Goal: Task Accomplishment & Management: Complete application form

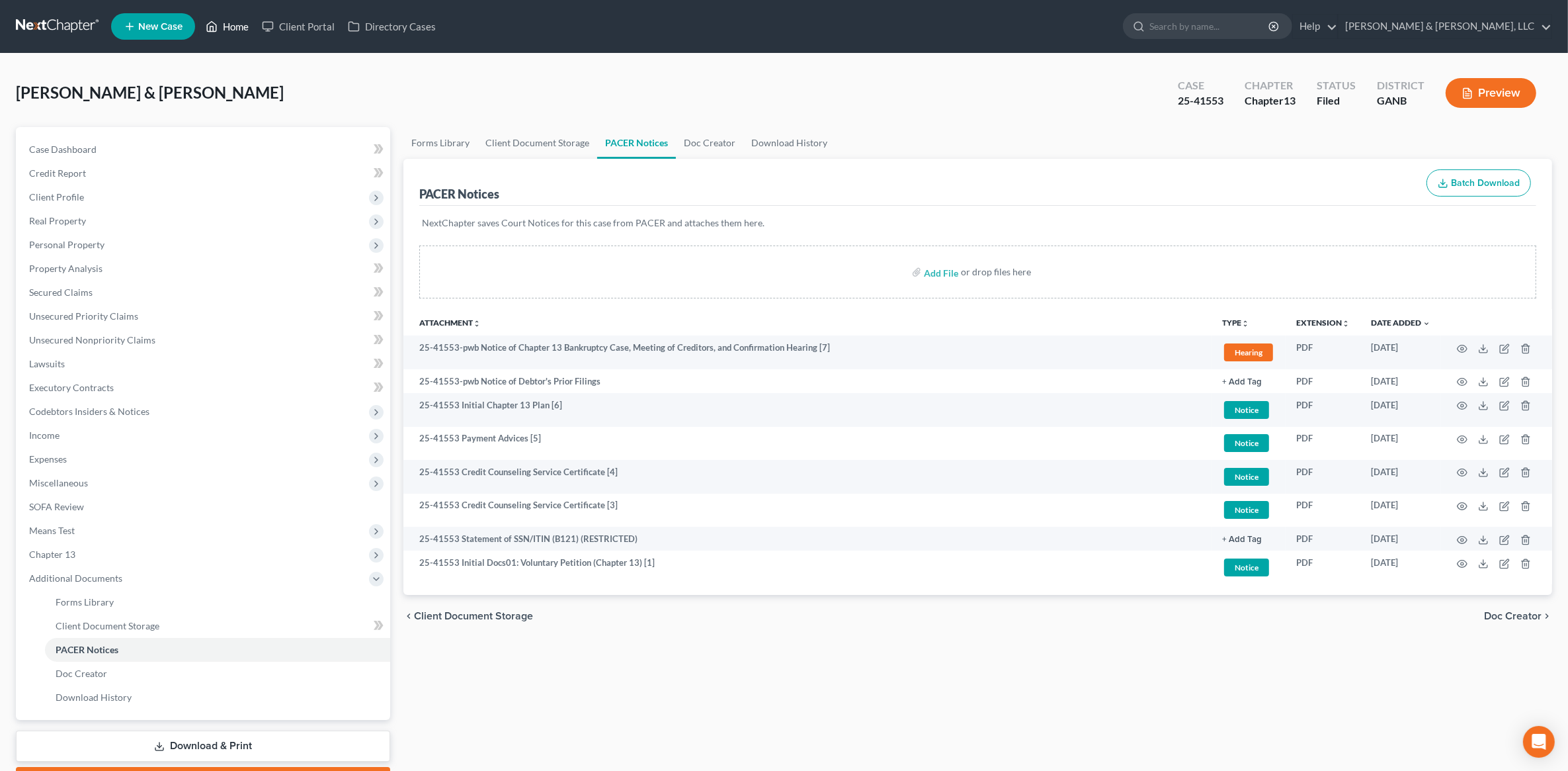
click at [245, 34] on link "Home" at bounding box center [227, 26] width 57 height 24
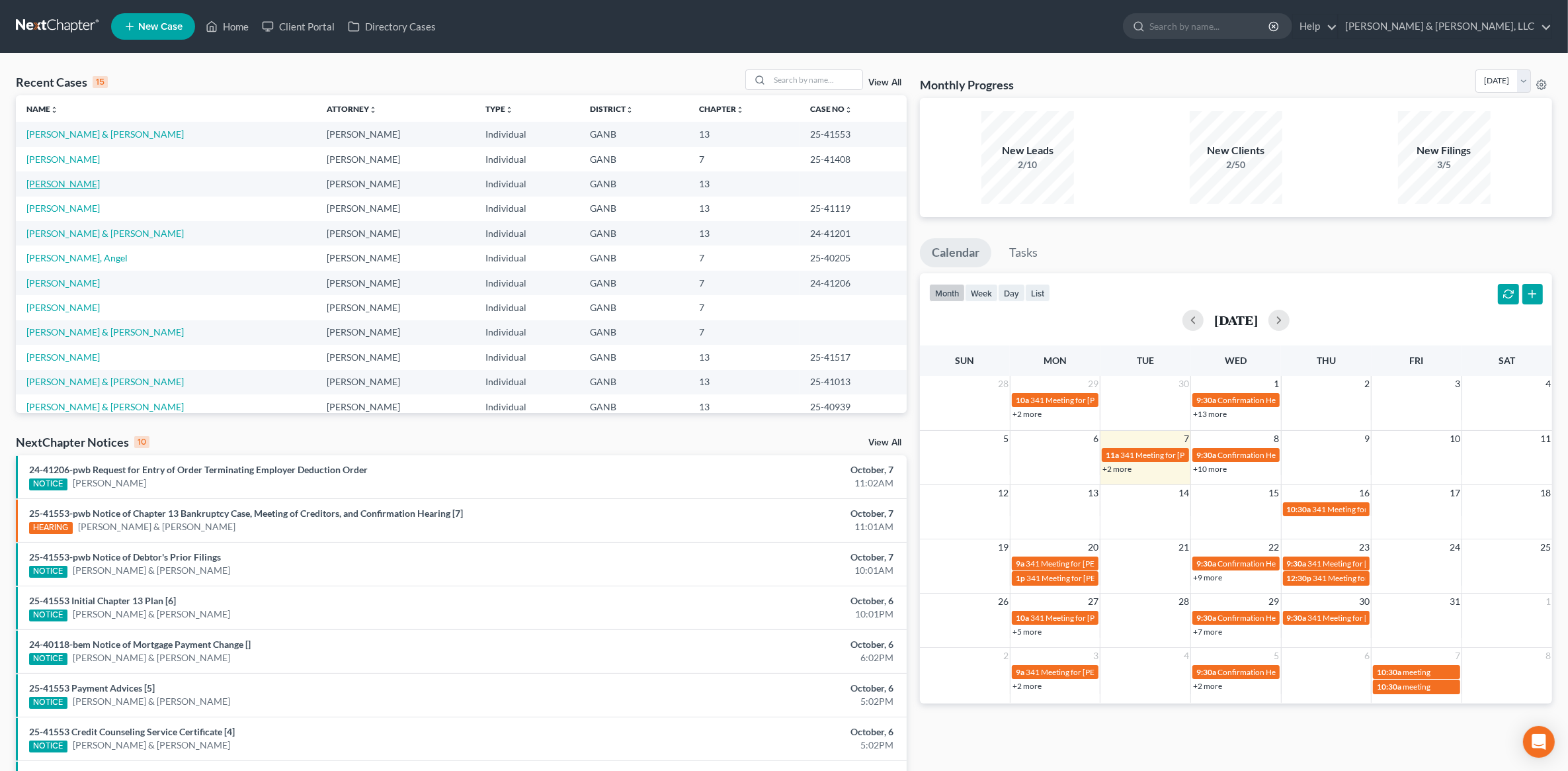
click at [91, 185] on link "Allen, Johnathan" at bounding box center [63, 183] width 74 height 12
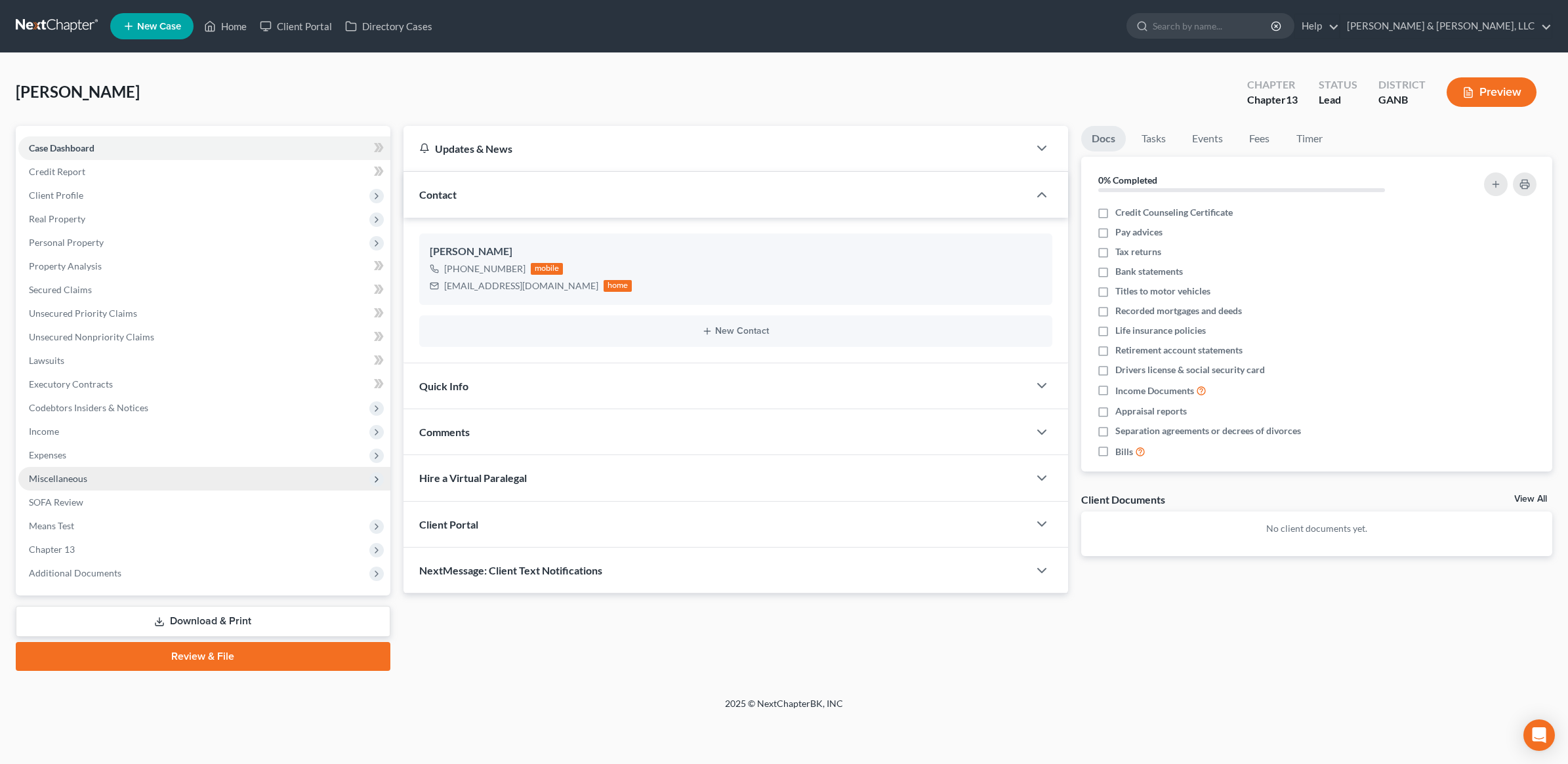
click at [132, 475] on span "Miscellaneous" at bounding box center [205, 478] width 372 height 24
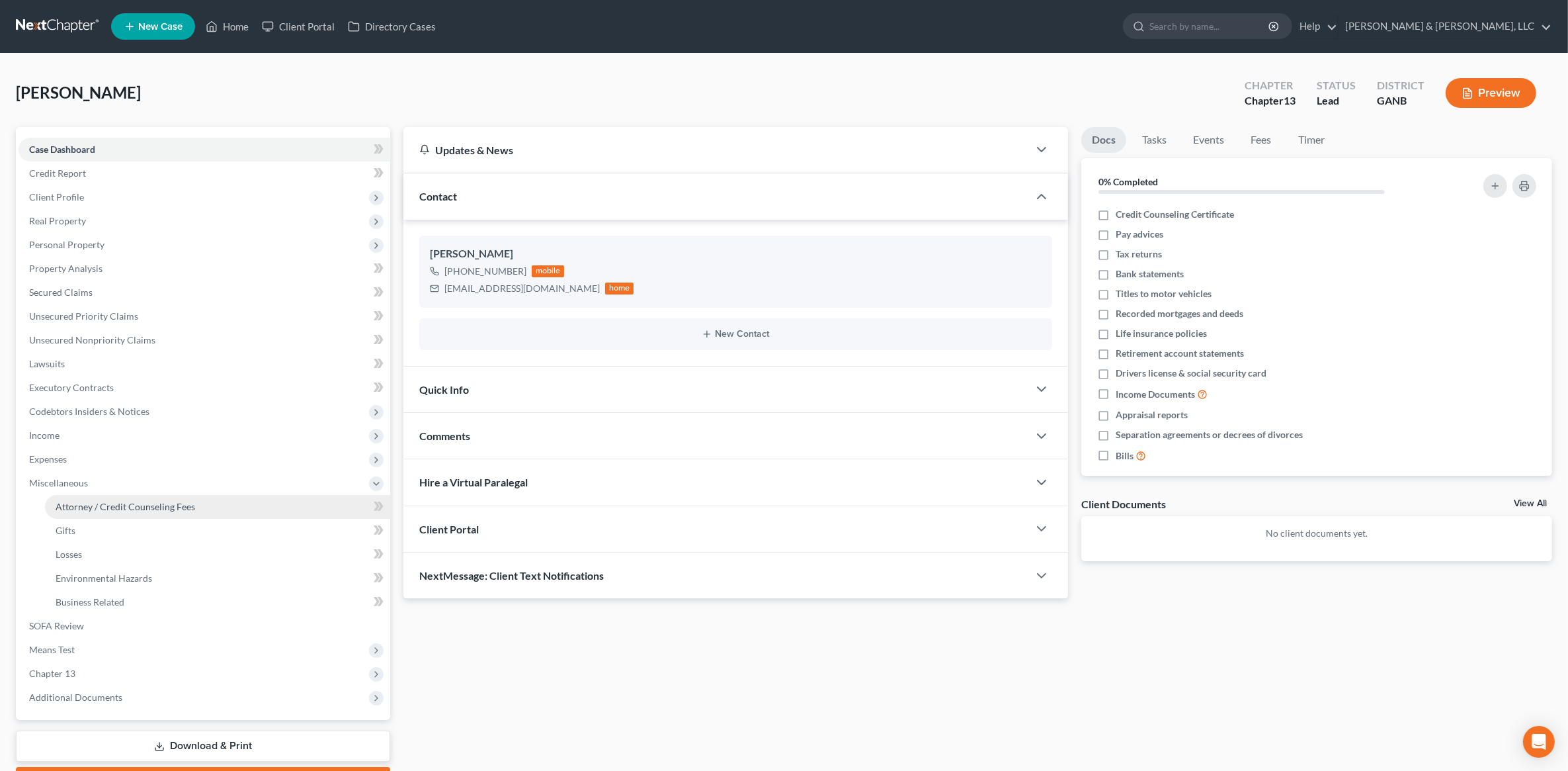
click at [137, 496] on link "Attorney / Credit Counseling Fees" at bounding box center [217, 507] width 346 height 24
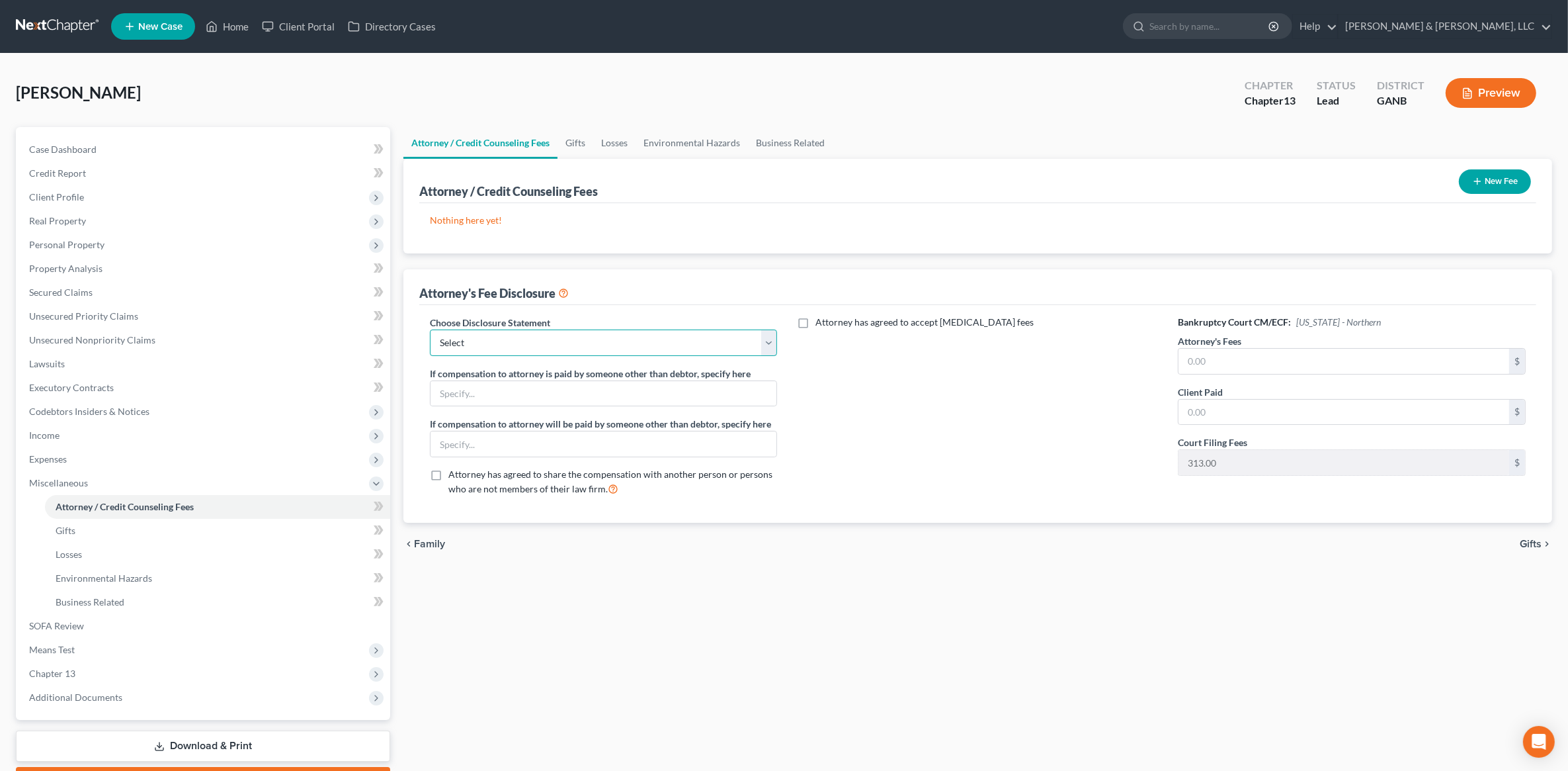
click at [687, 338] on select "Select CUSTOM 13 BUSINESS 13 7 Disclosure 13 Disclosure" at bounding box center [603, 342] width 348 height 26
select select "3"
click at [430, 330] on select "Select CUSTOM 13 BUSINESS 13 7 Disclosure 13 Disclosure" at bounding box center [603, 342] width 348 height 26
click at [1244, 350] on input "text" at bounding box center [1344, 361] width 330 height 25
type input "5,500"
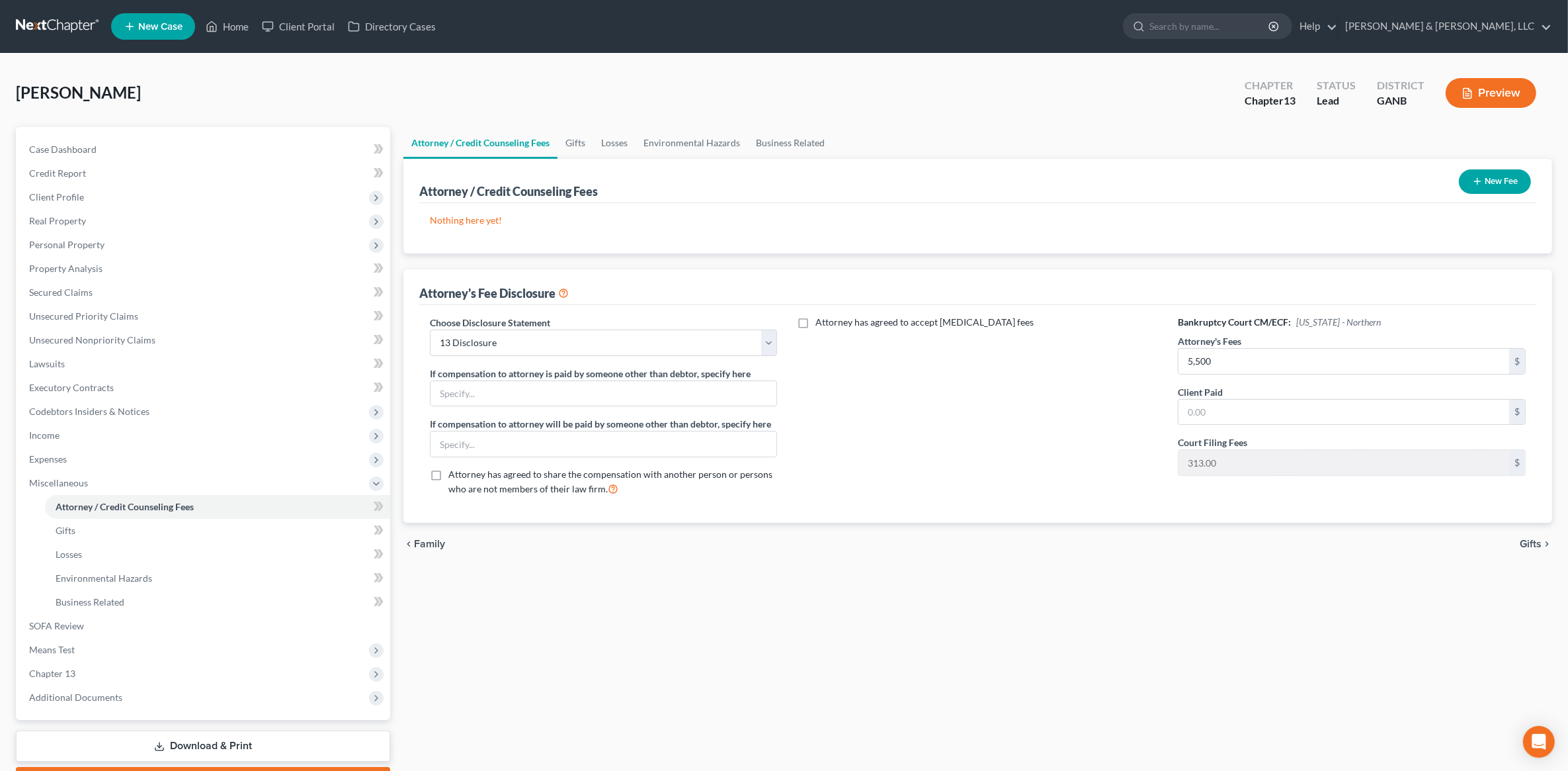
click at [1211, 267] on div "Attorney / Credit Counseling Fees New Fee Nothing here yet! Attorney / Credit C…" at bounding box center [977, 341] width 1149 height 364
click at [1516, 181] on button "New Fee" at bounding box center [1495, 182] width 72 height 24
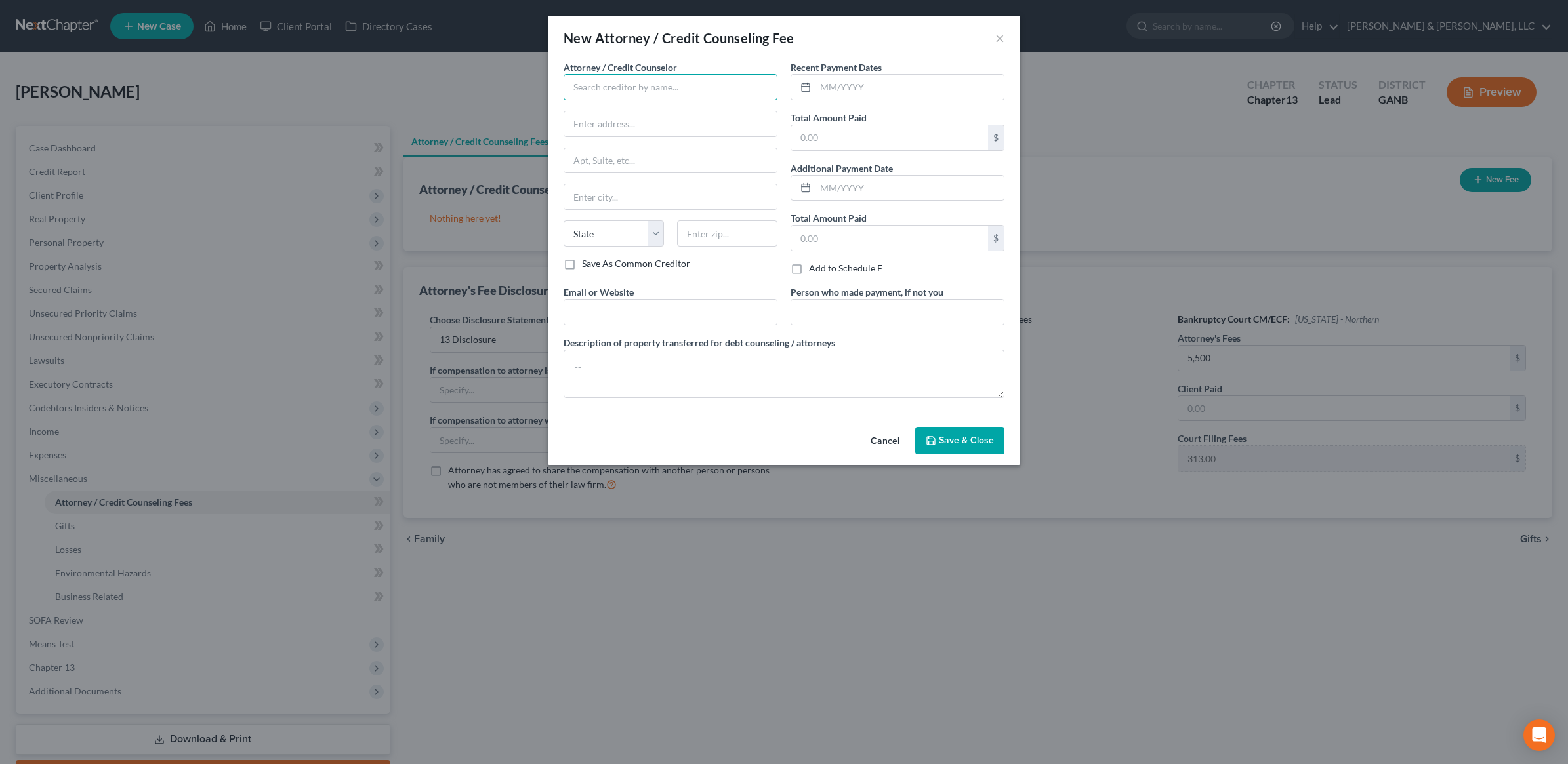
click at [686, 84] on input "text" at bounding box center [671, 86] width 214 height 26
type input "Hurtt & Johnson LLC"
click at [850, 81] on input "text" at bounding box center [910, 87] width 188 height 25
type input "10/2025"
type input "313"
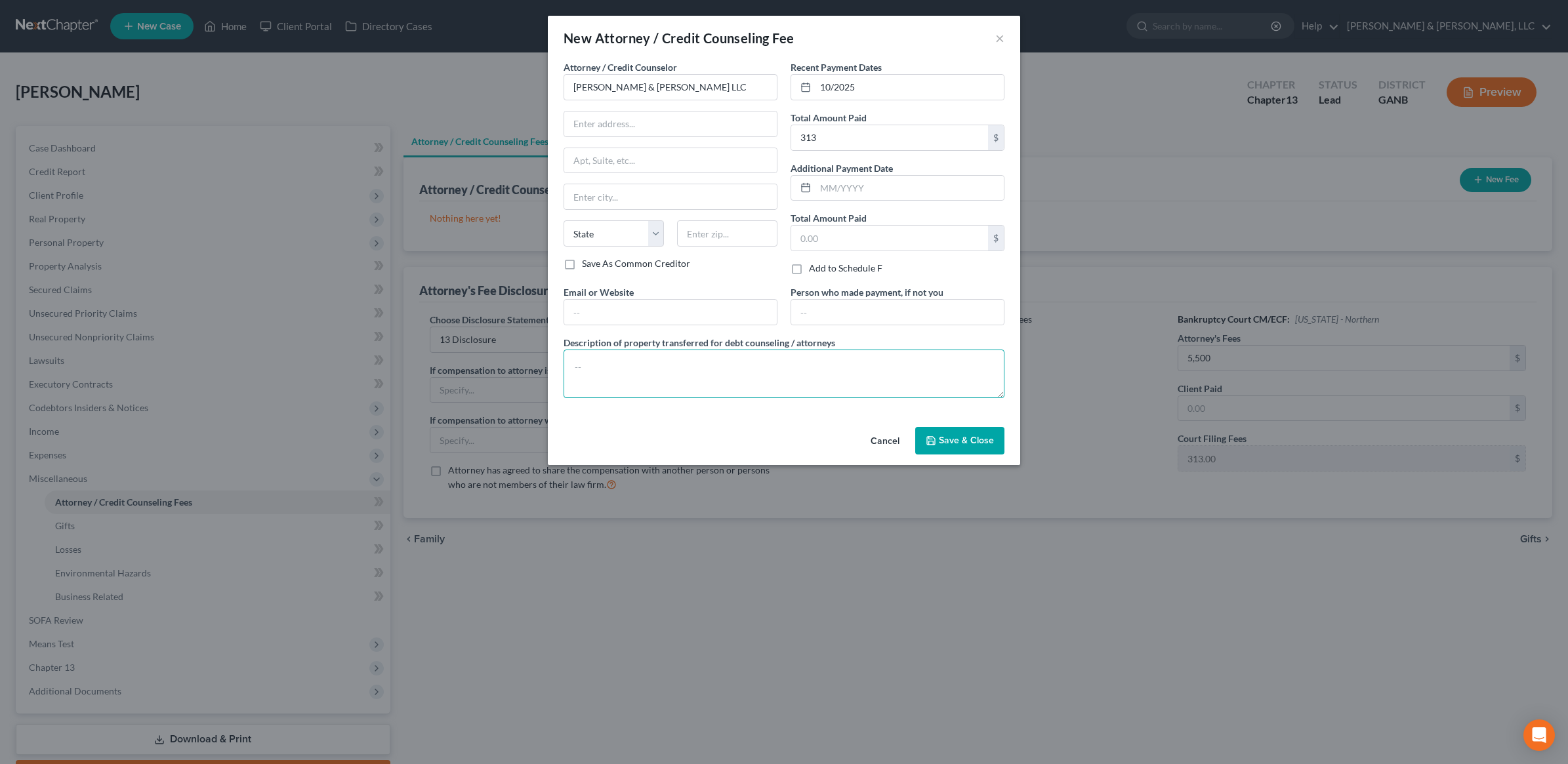
click at [731, 362] on textarea at bounding box center [784, 374] width 441 height 49
type textarea "$313 court costs"
click at [966, 447] on button "Save & Close" at bounding box center [960, 441] width 89 height 28
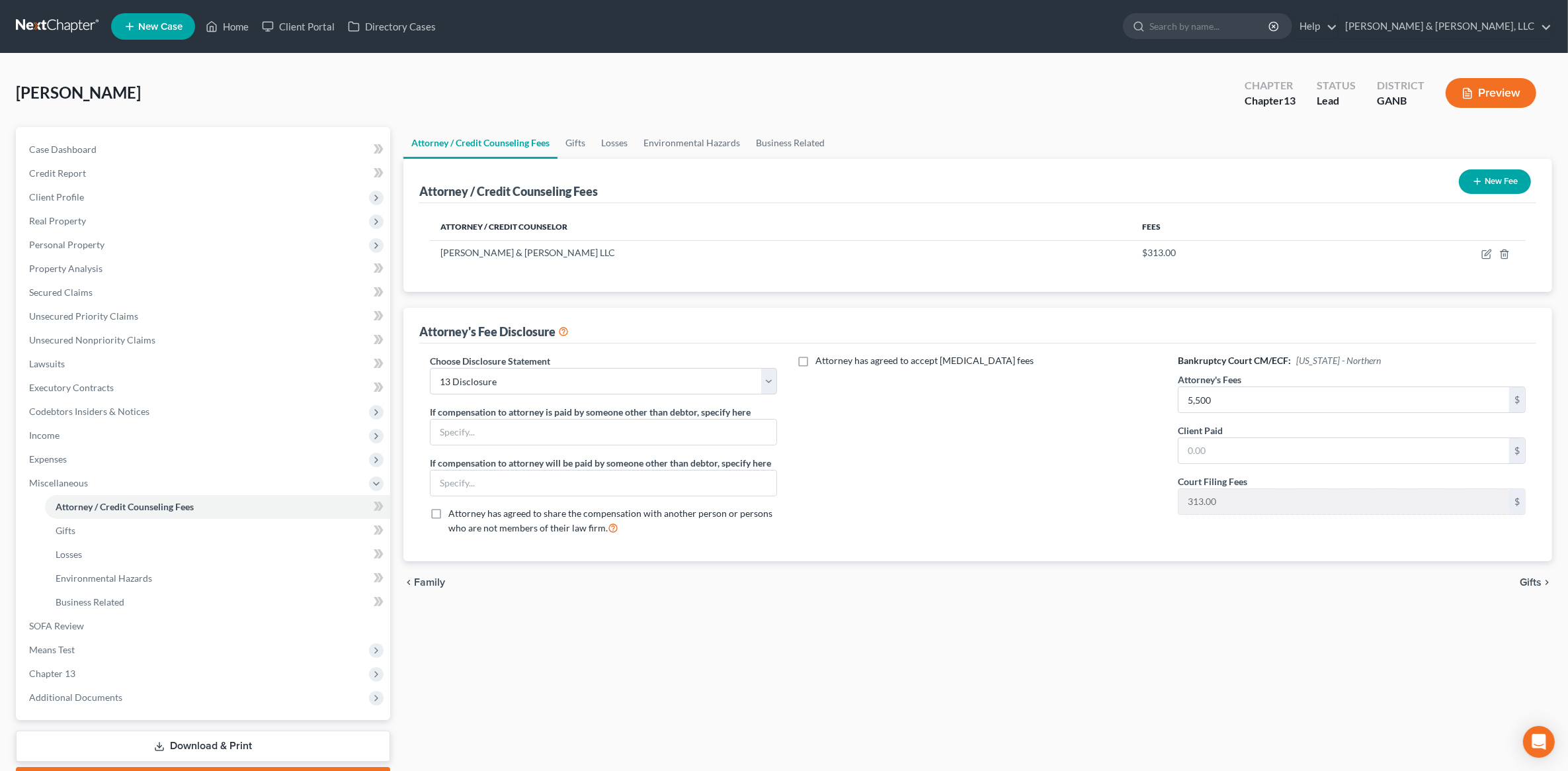
click at [1497, 183] on button "New Fee" at bounding box center [1495, 182] width 72 height 24
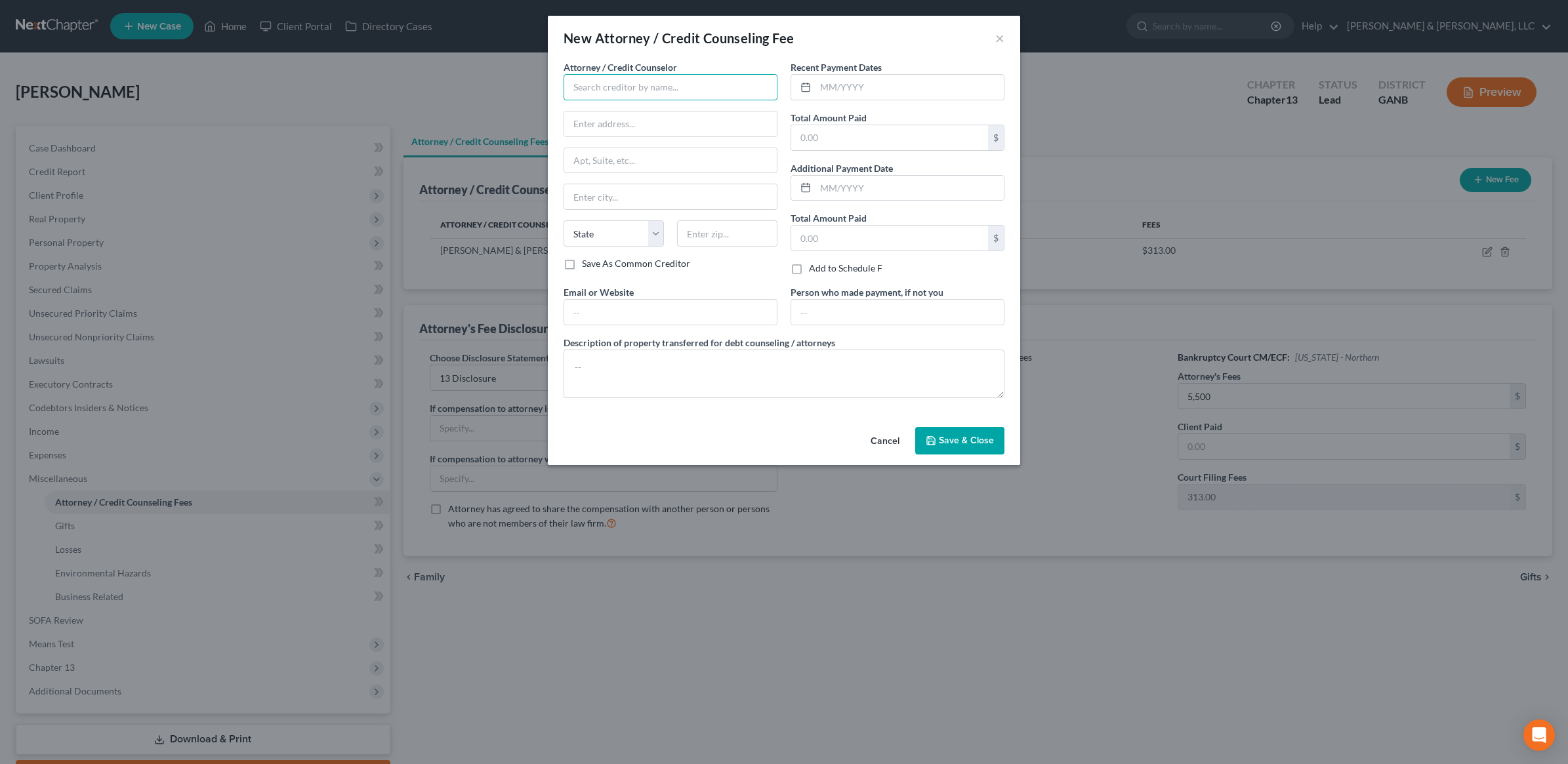
click at [672, 89] on input "text" at bounding box center [671, 86] width 214 height 26
type input "CC Advising"
click at [877, 83] on input "text" at bounding box center [910, 87] width 188 height 25
type input "10/2025"
type input "10"
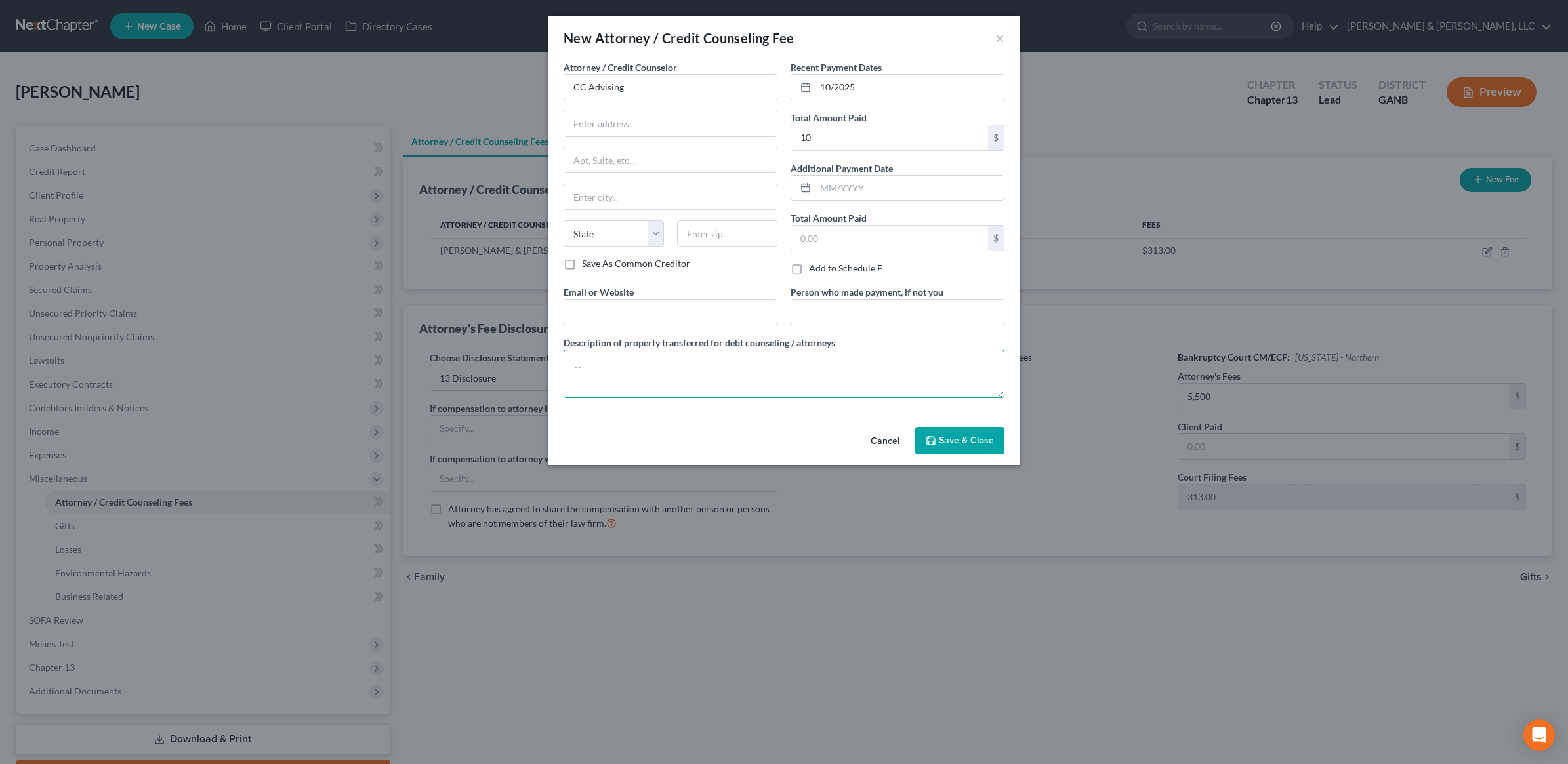
click at [658, 354] on textarea at bounding box center [784, 374] width 441 height 49
type textarea "$10"
click at [961, 440] on span "Save & Close" at bounding box center [967, 440] width 55 height 12
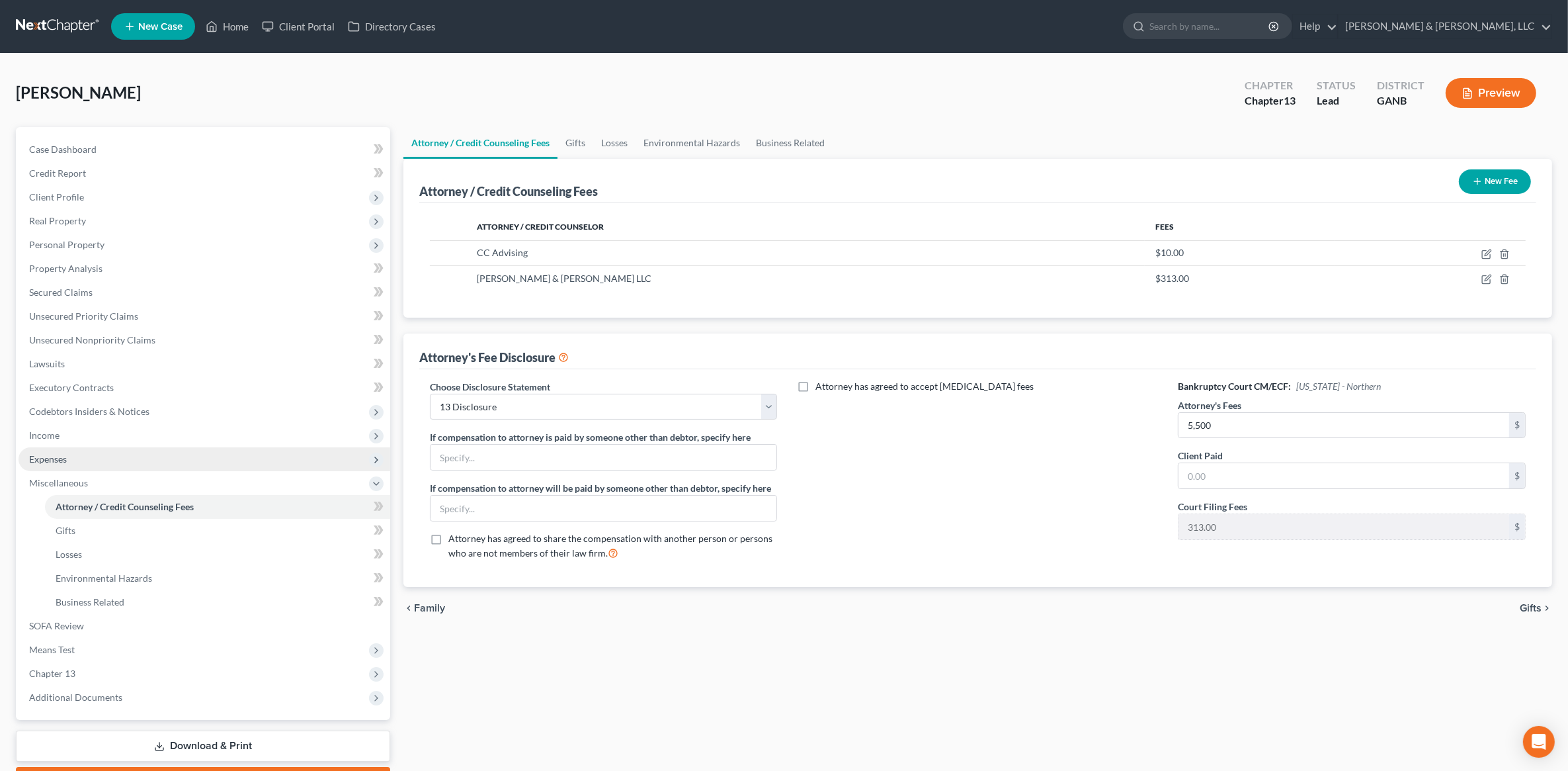
click at [144, 448] on span "Expenses" at bounding box center [205, 459] width 372 height 24
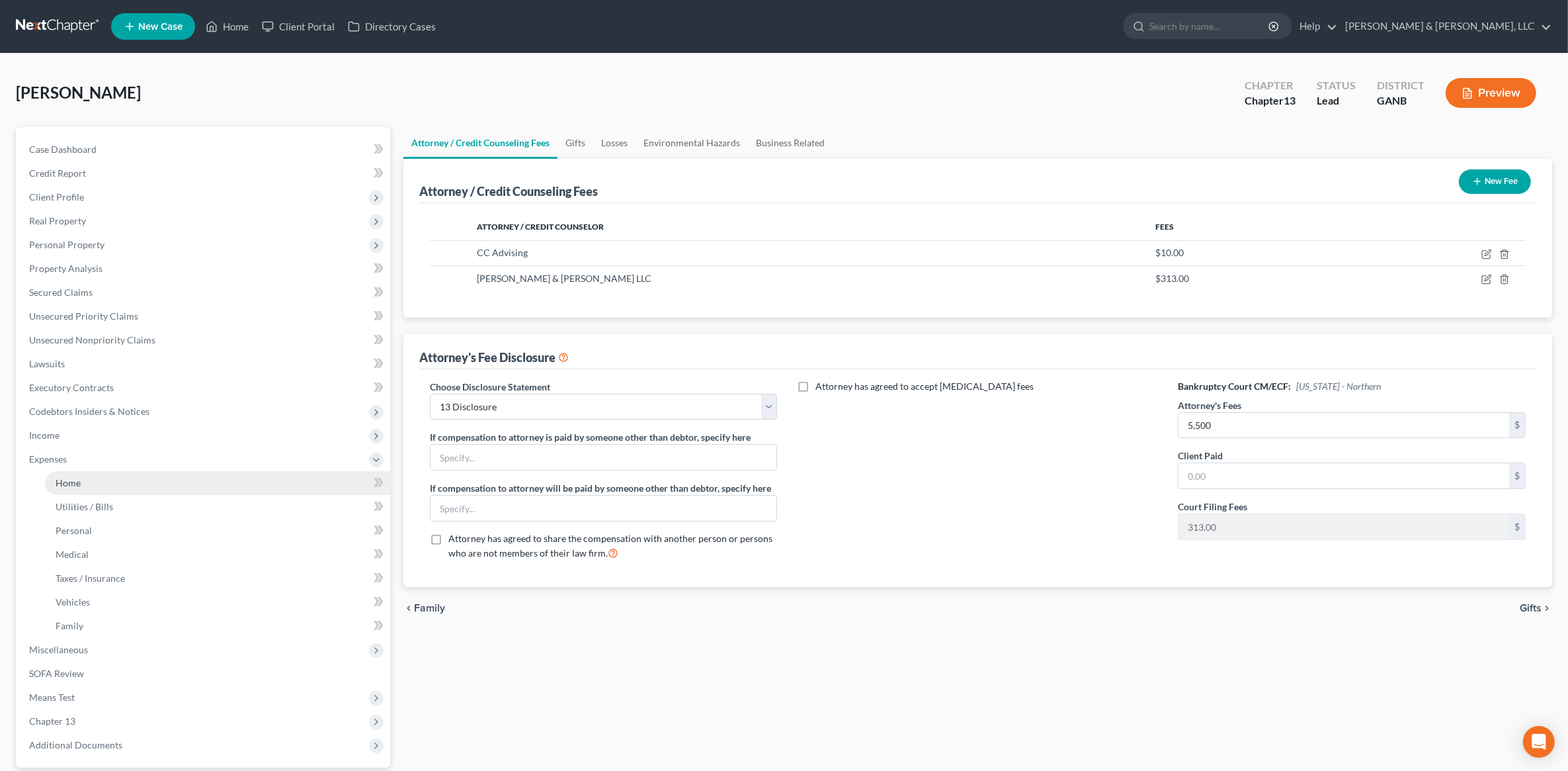
click at [142, 478] on link "Home" at bounding box center [217, 483] width 346 height 24
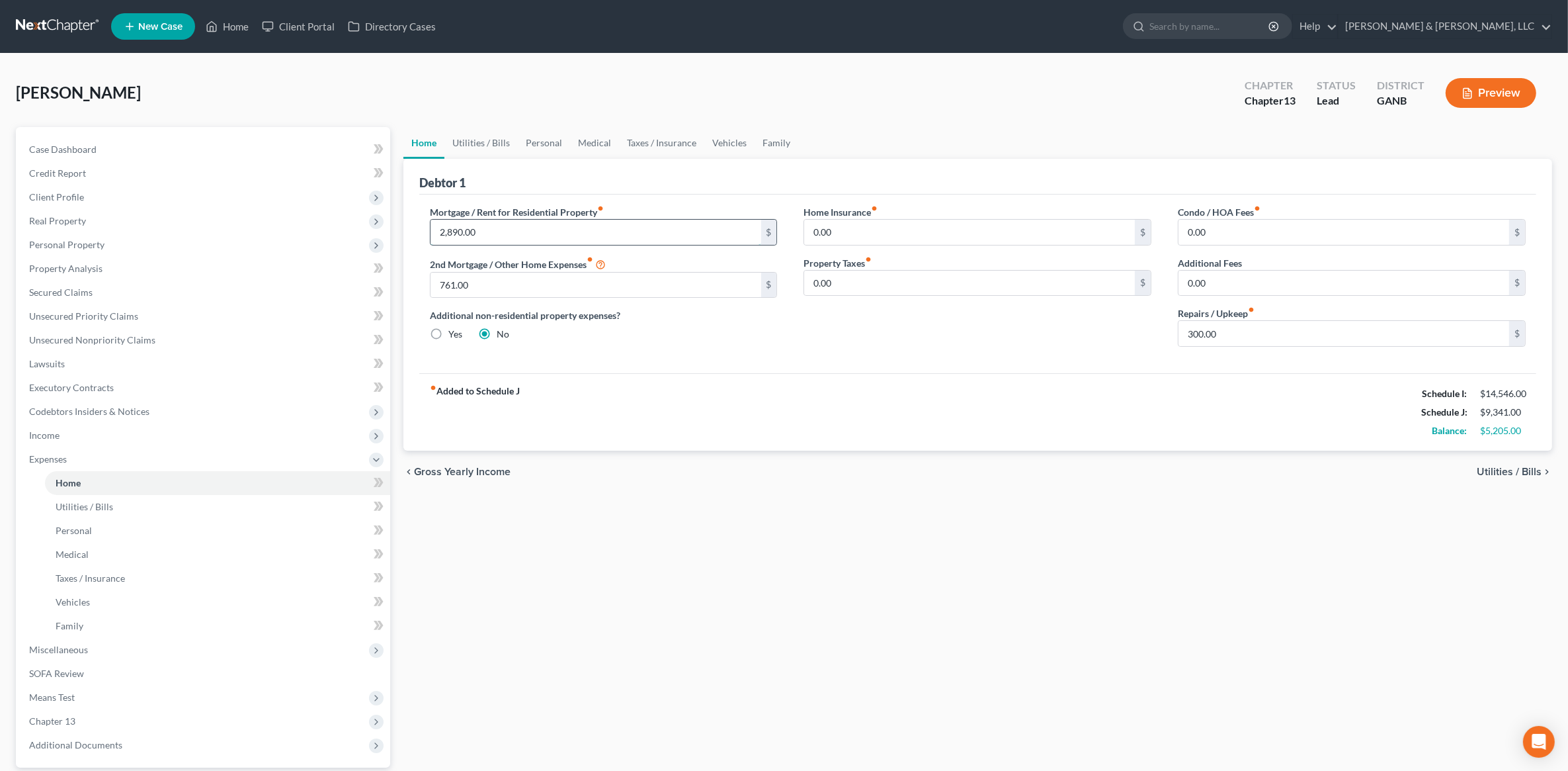
click at [615, 234] on input "2,890.00" at bounding box center [596, 233] width 330 height 25
click at [1013, 607] on div "Home Utilities / Bills Personal Medical Taxes / Insurance Vehicles Family Debto…" at bounding box center [978, 485] width 1162 height 717
click at [242, 26] on link "Home" at bounding box center [227, 26] width 57 height 24
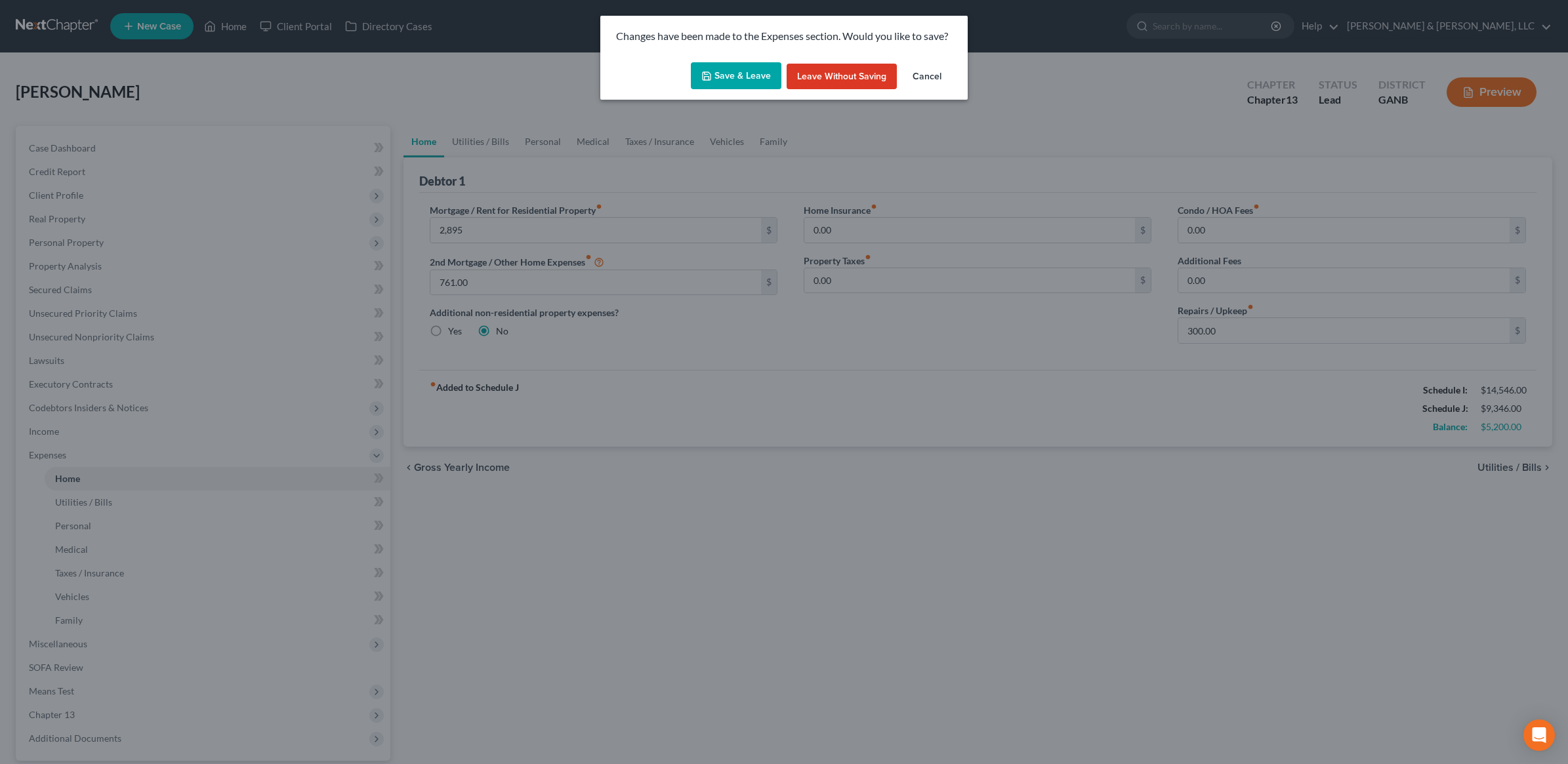
click at [736, 76] on button "Save & Leave" at bounding box center [737, 76] width 91 height 28
type input "2,895.00"
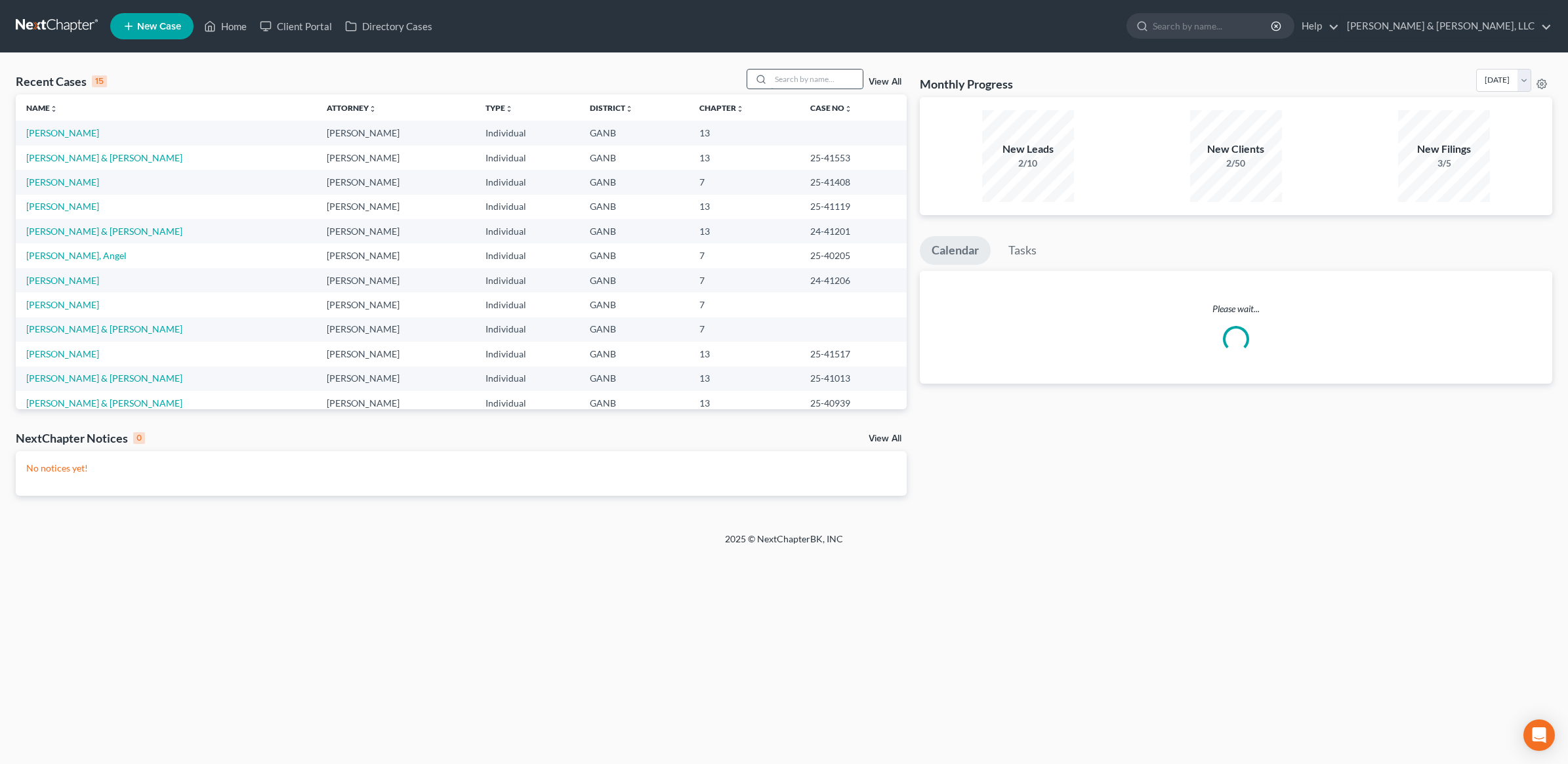
click at [808, 78] on input "search" at bounding box center [817, 78] width 92 height 19
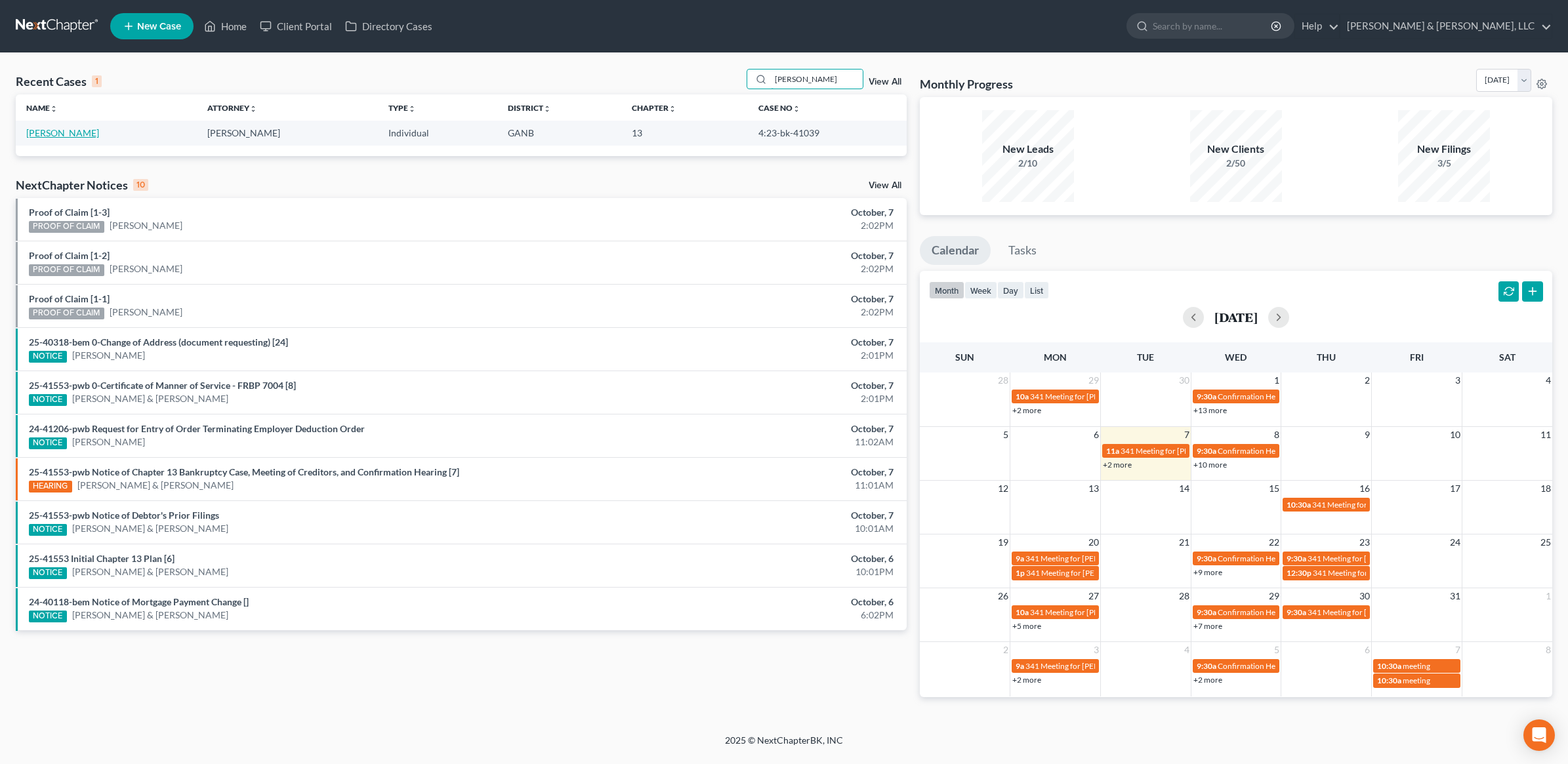
type input "wein"
click at [67, 136] on link "Wein, Andrew" at bounding box center [62, 133] width 73 height 12
select select "0"
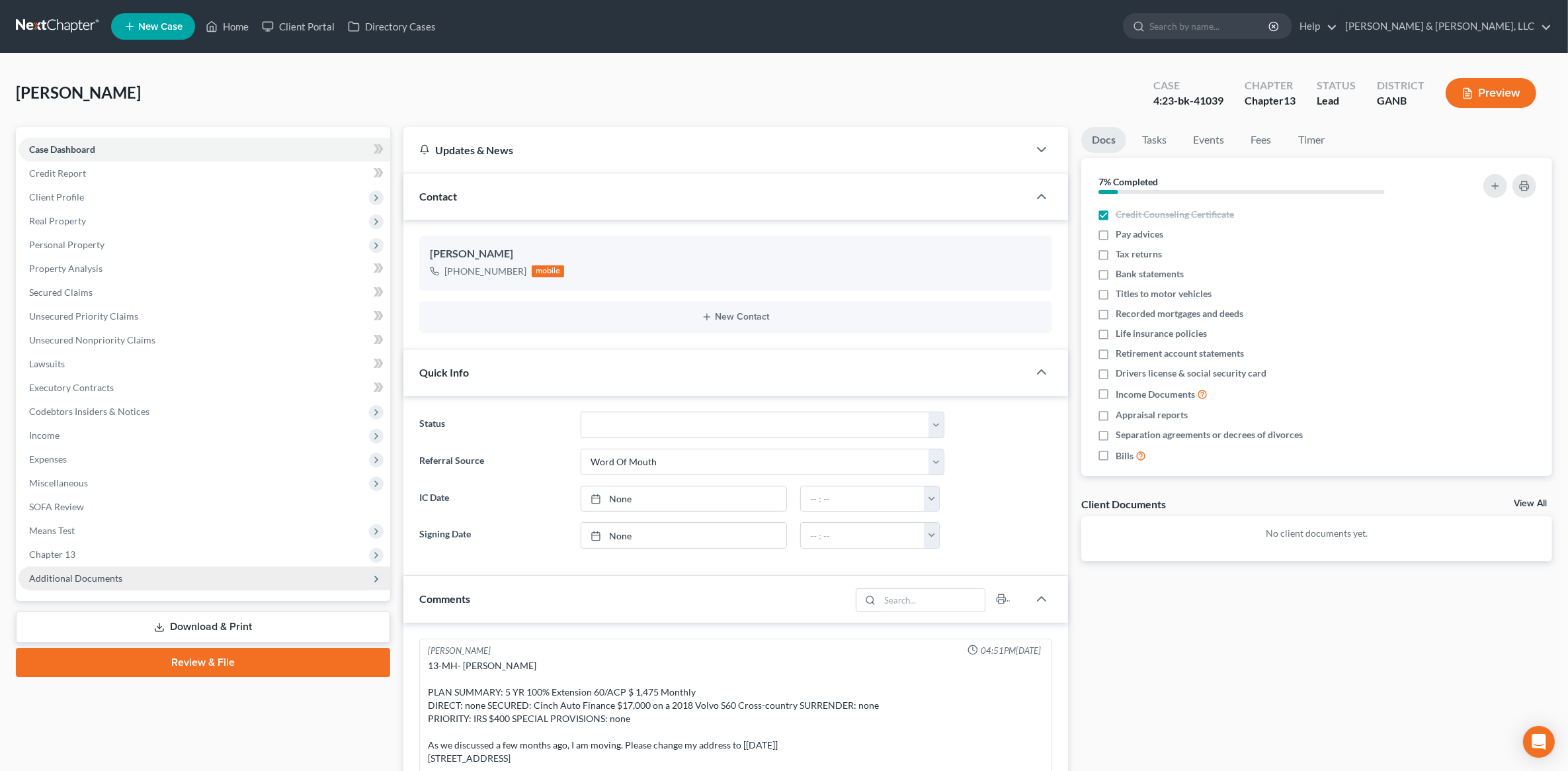
scroll to position [4, 0]
click at [92, 577] on span "Additional Documents" at bounding box center [75, 578] width 93 height 12
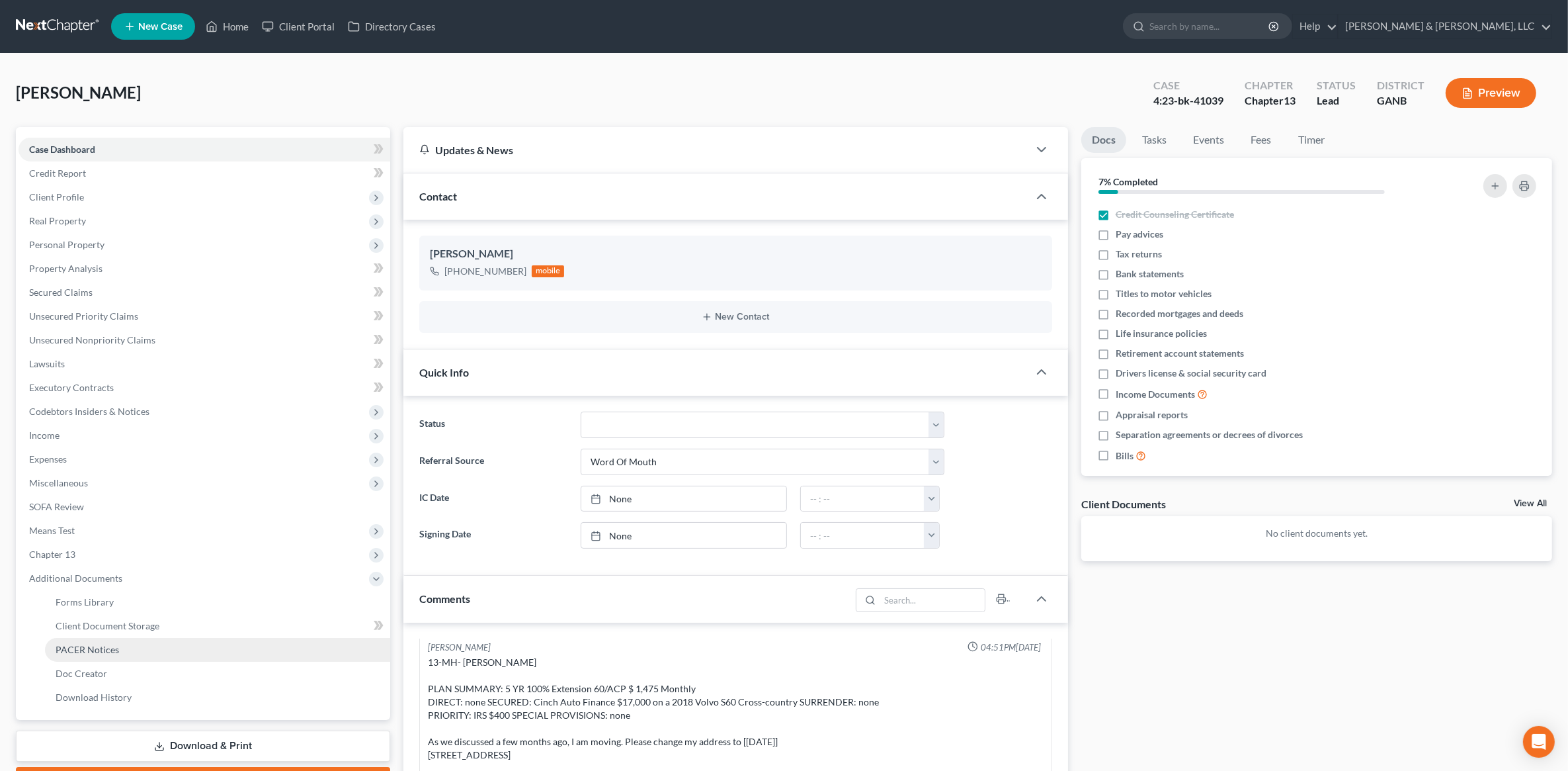
click at [107, 649] on span "PACER Notices" at bounding box center [87, 650] width 64 height 12
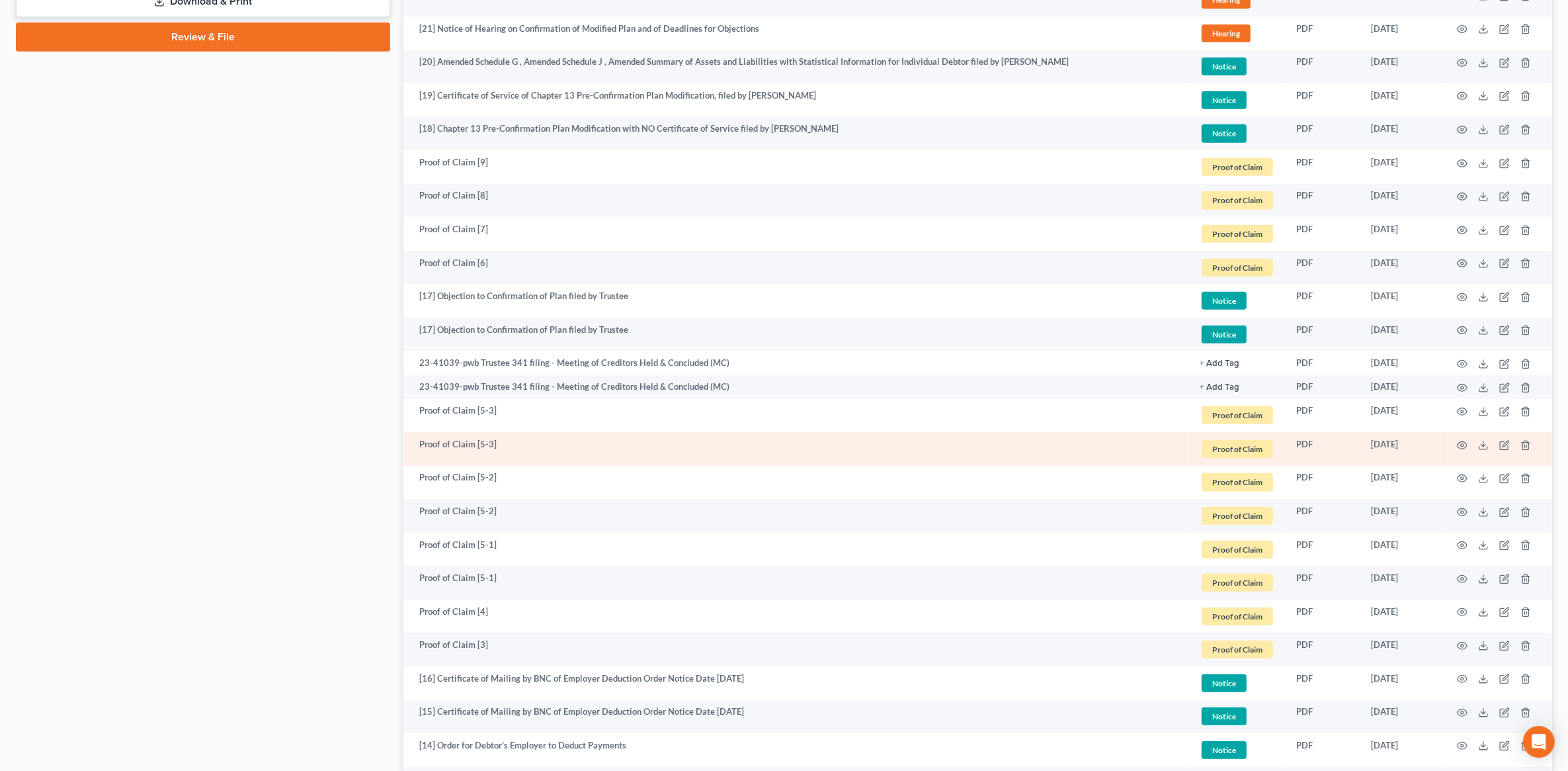
scroll to position [1110, 0]
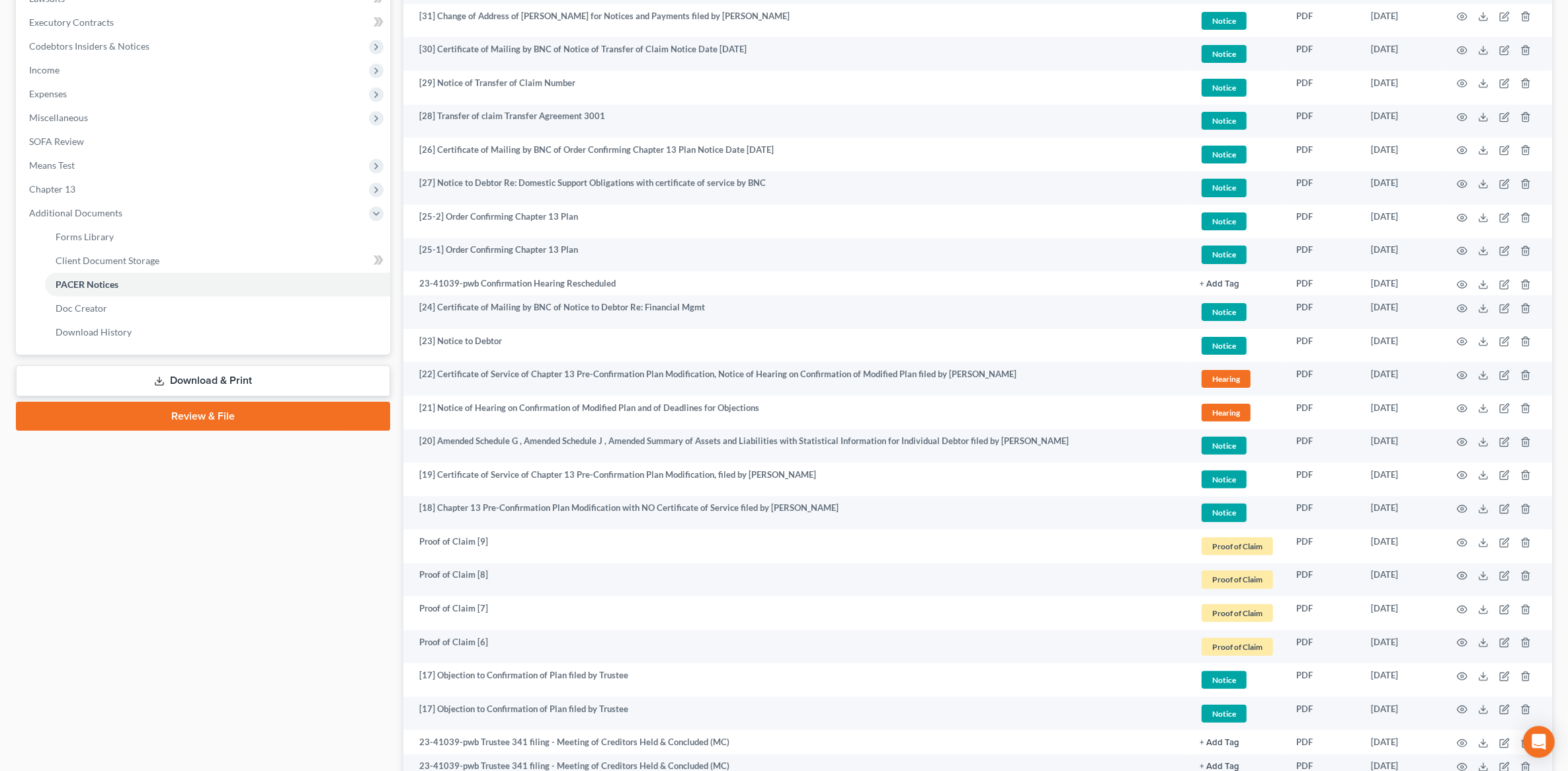
scroll to position [0, 0]
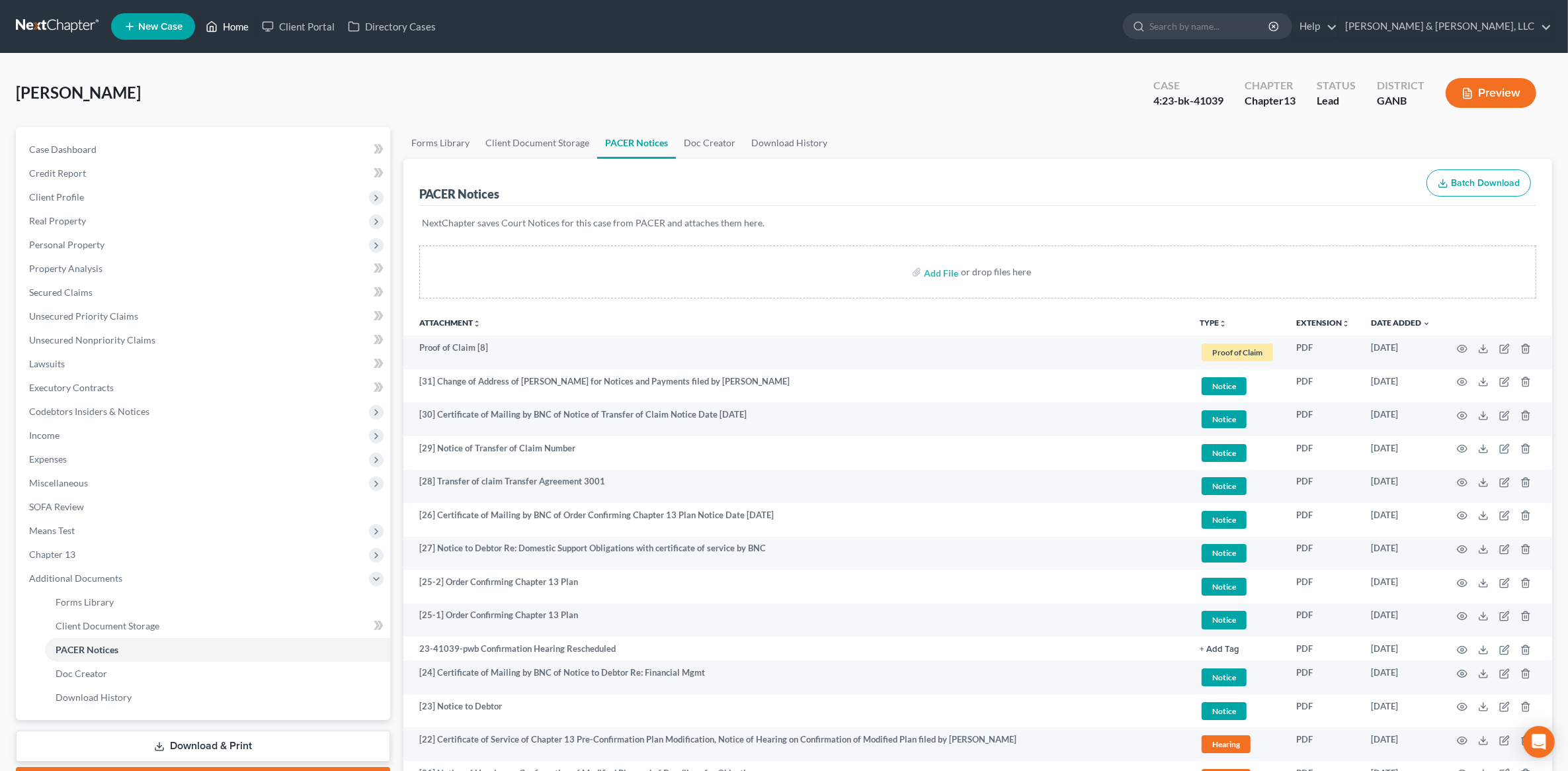
click at [238, 22] on link "Home" at bounding box center [227, 26] width 57 height 24
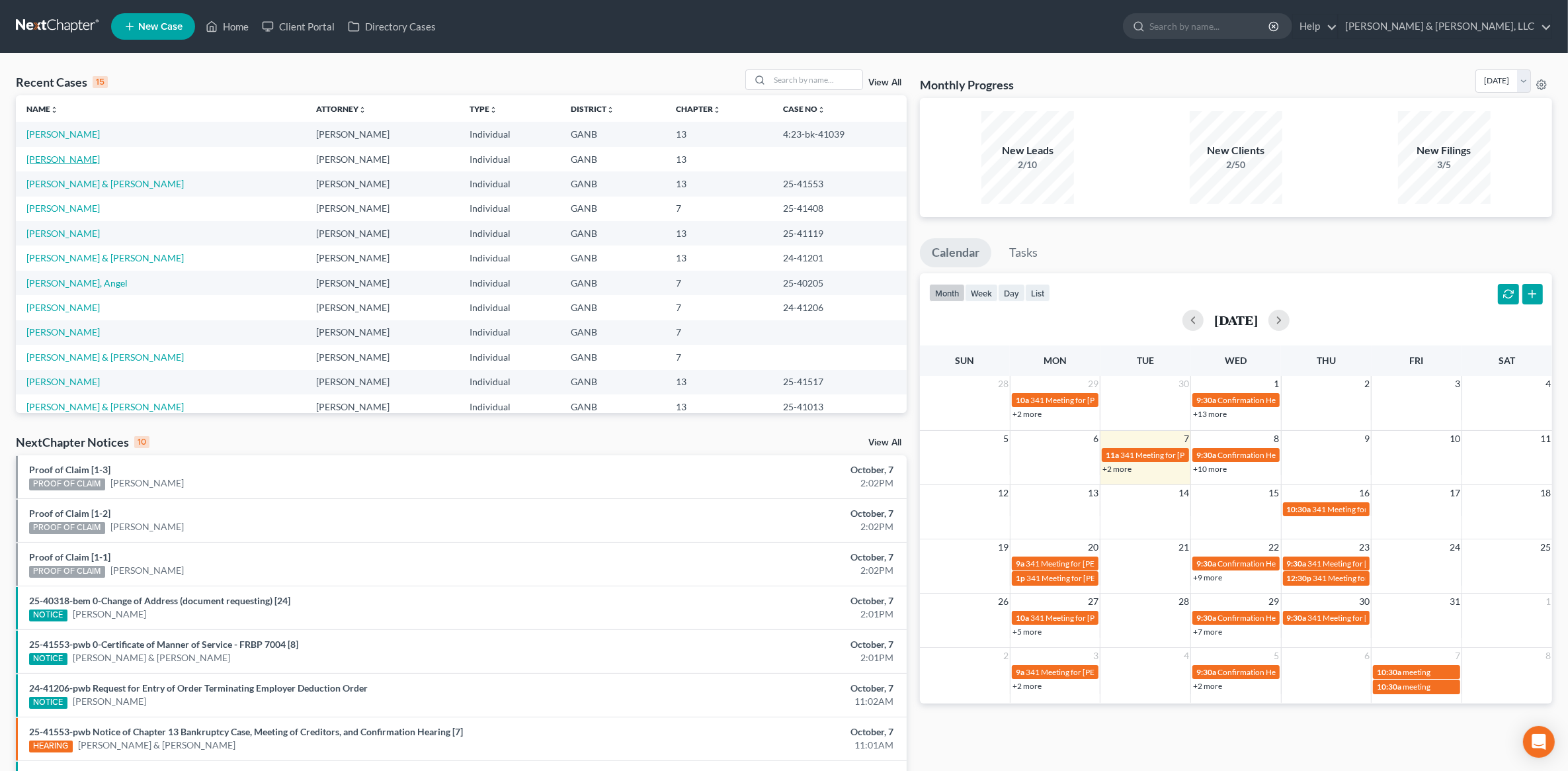
click at [71, 159] on link "Allen, Johnathan" at bounding box center [63, 159] width 74 height 12
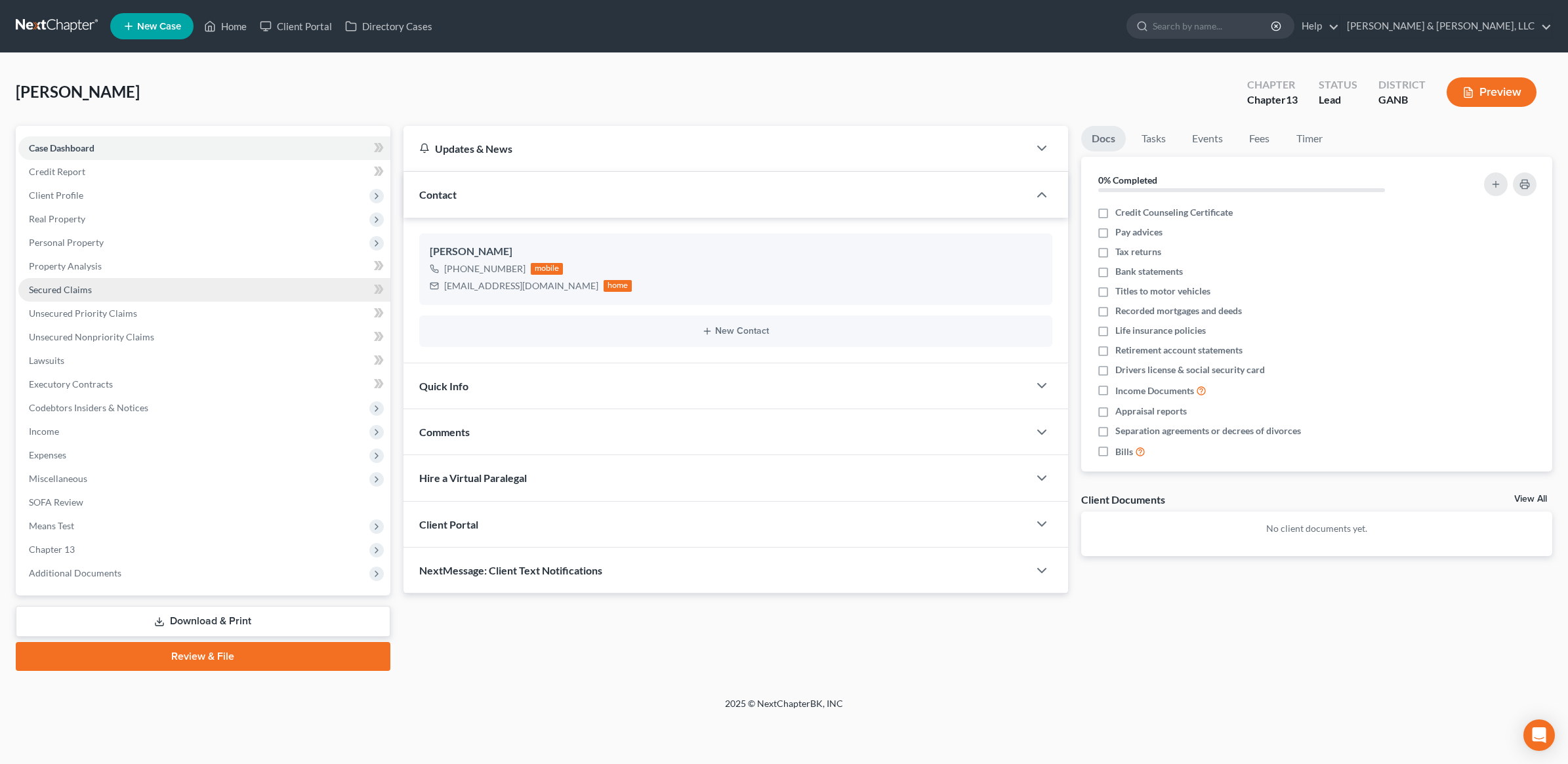
click at [72, 284] on span "Secured Claims" at bounding box center [60, 289] width 63 height 12
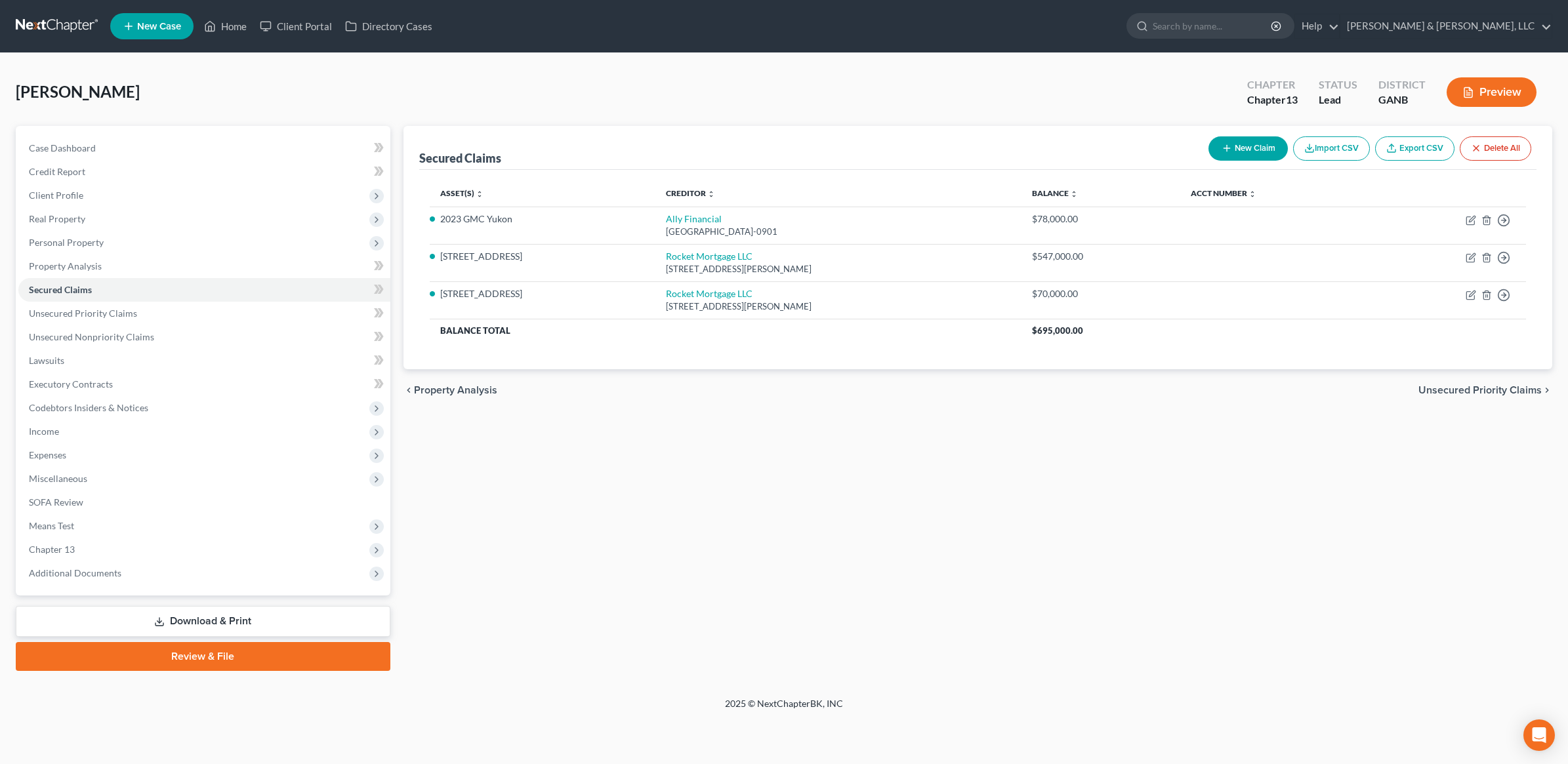
click at [1067, 82] on div "Allen, Johnathan Upgraded Chapter Chapter 13 Status Lead District GANB Preview" at bounding box center [784, 97] width 1537 height 57
drag, startPoint x: 546, startPoint y: 257, endPoint x: 438, endPoint y: 257, distance: 108.0
click at [438, 257] on td "133 River Place Dr NW" at bounding box center [543, 263] width 226 height 37
copy li "133 River Place Dr NW"
click at [126, 450] on span "Expenses" at bounding box center [205, 455] width 372 height 24
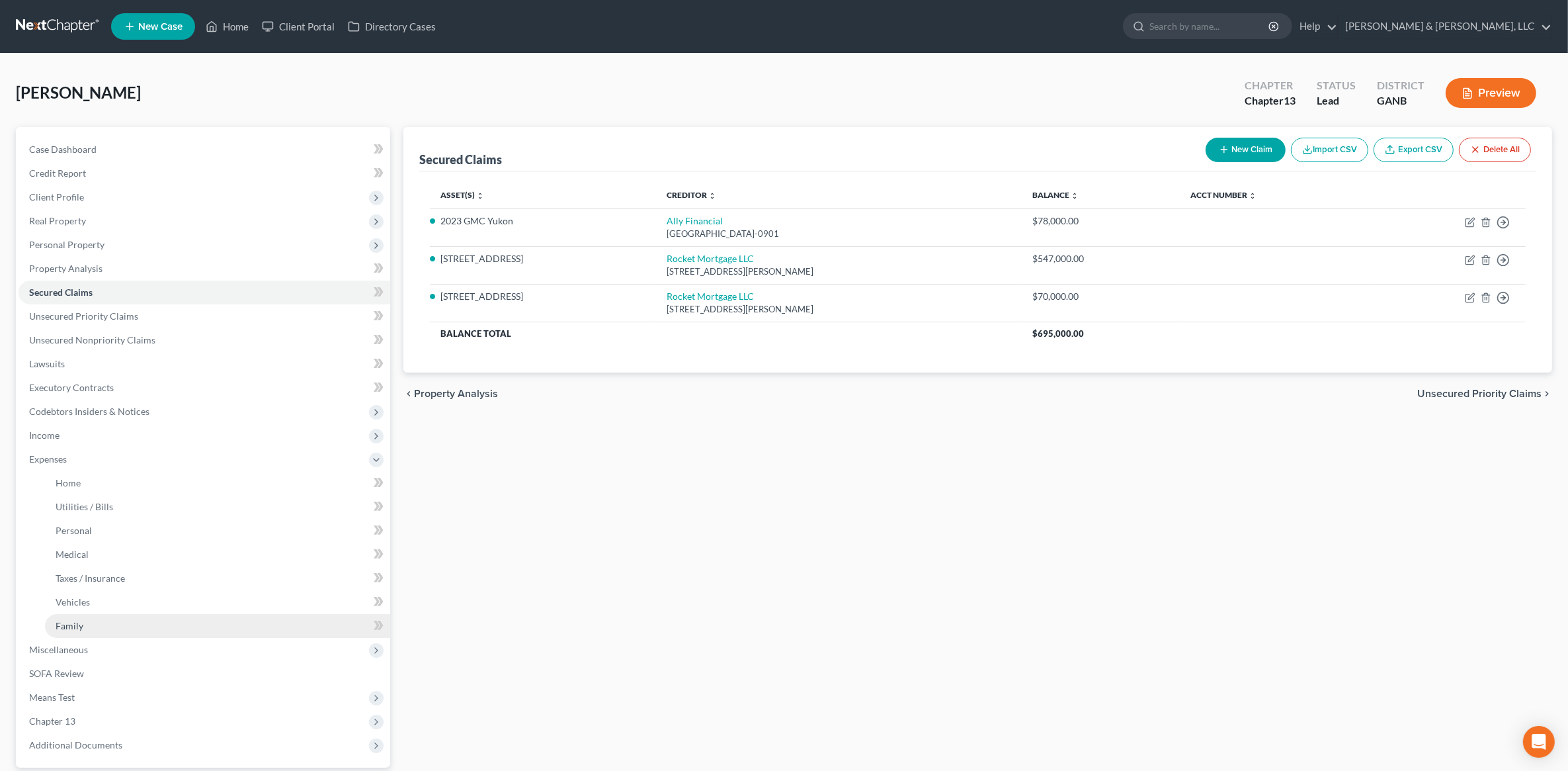
click at [92, 623] on link "Family" at bounding box center [217, 626] width 346 height 24
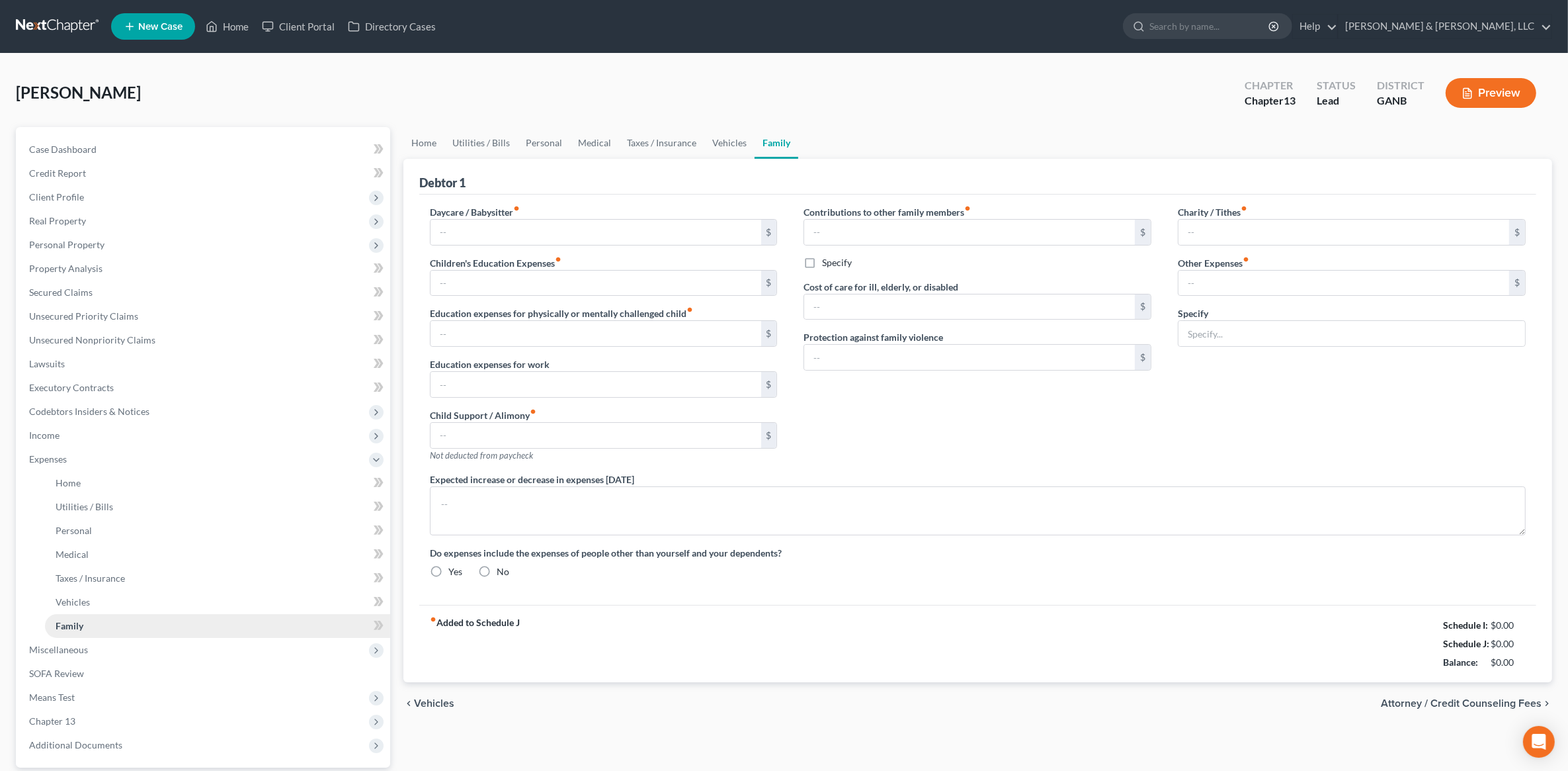
type input "0.00"
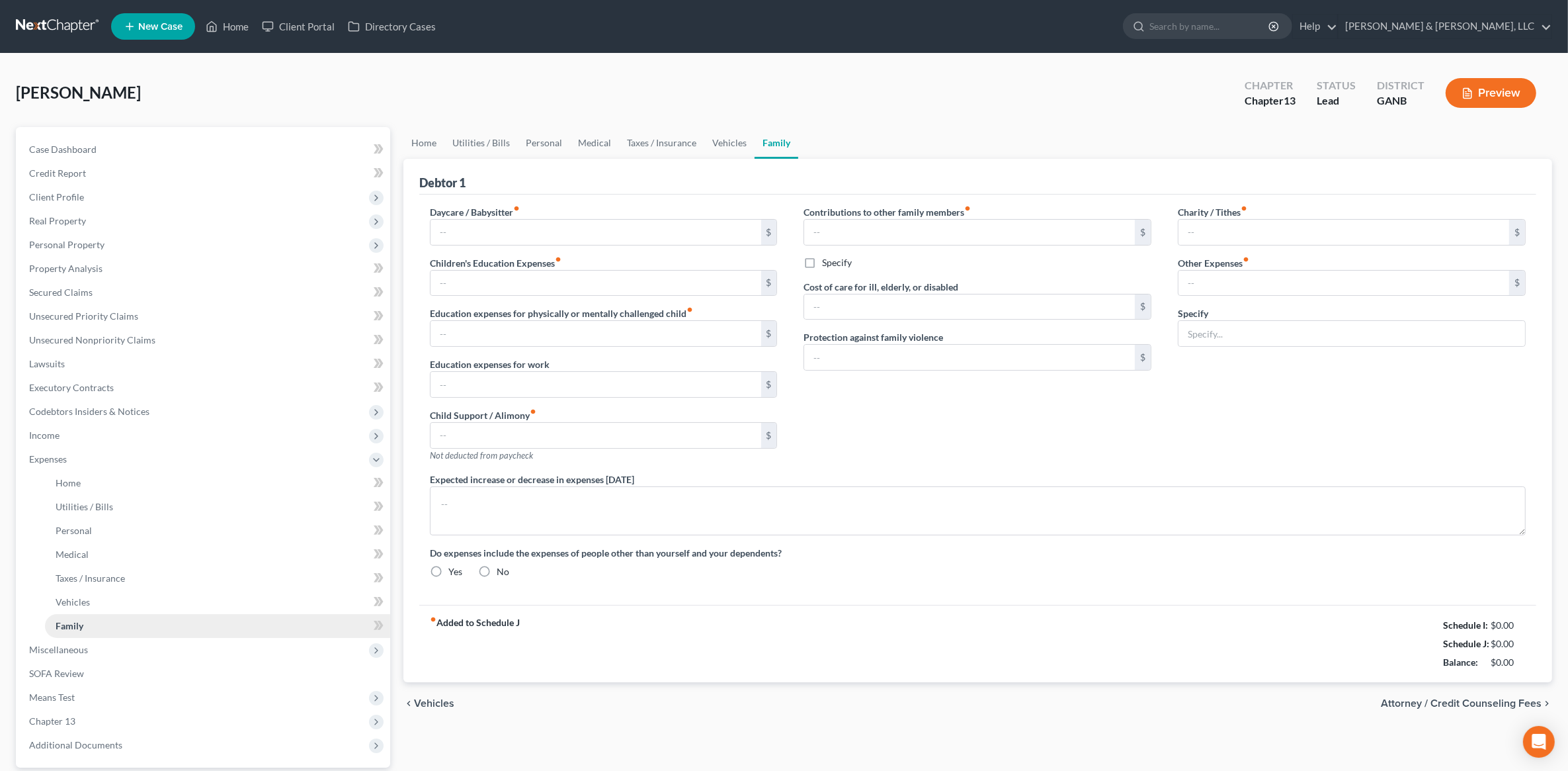
type input "0.00"
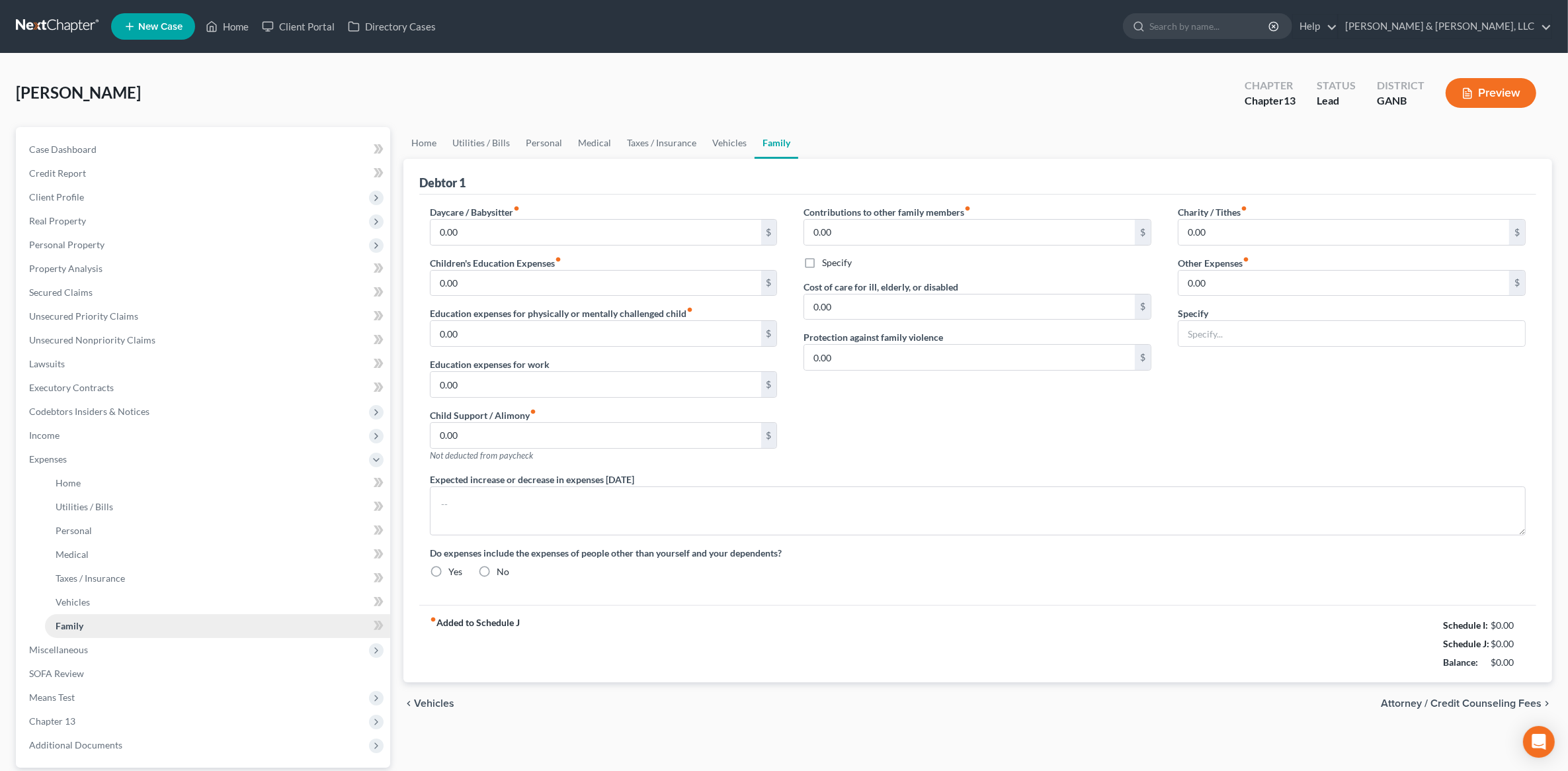
radio input "true"
click at [230, 38] on link "Home" at bounding box center [227, 26] width 57 height 24
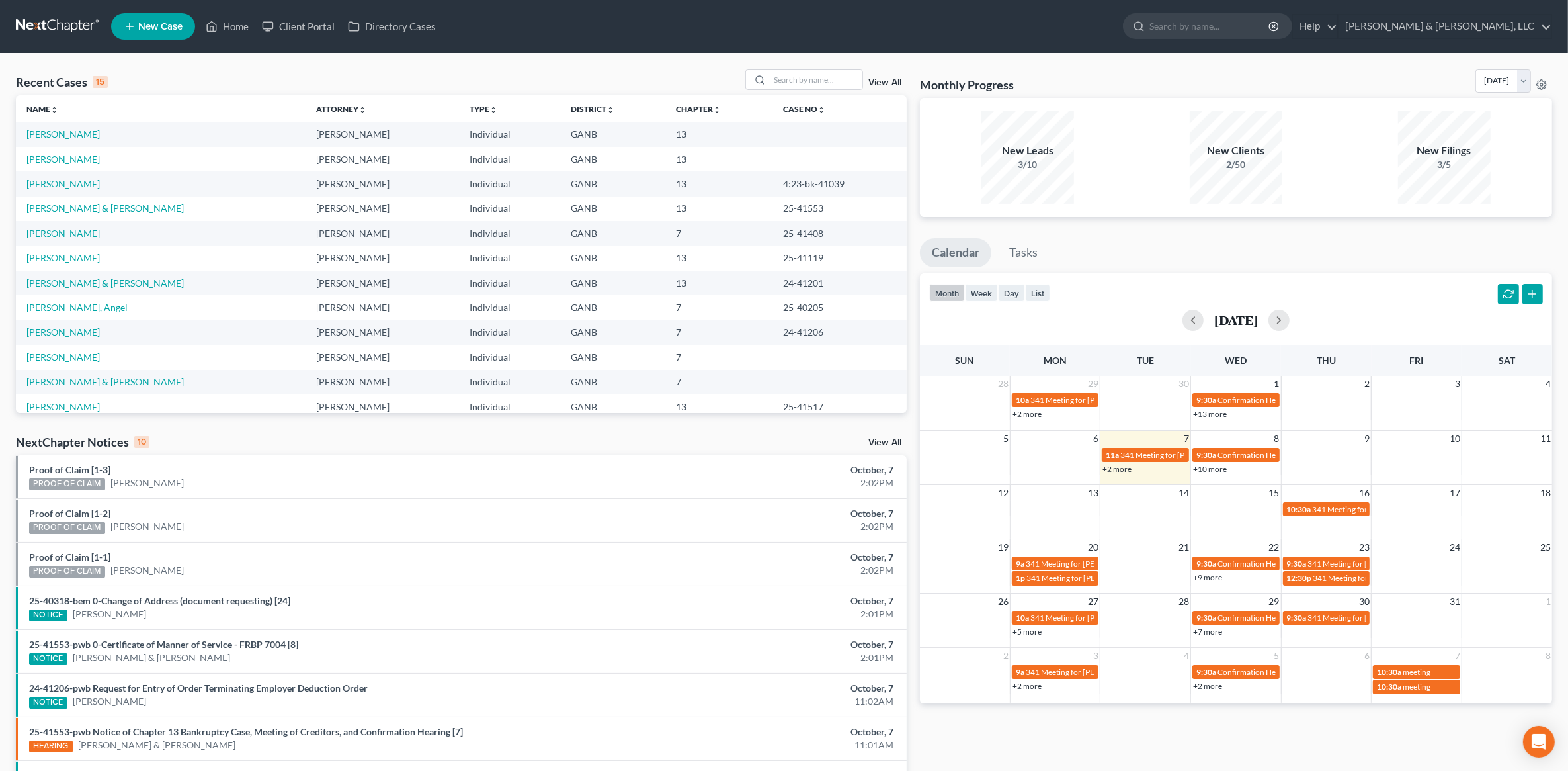
click at [84, 166] on td "Morris, Mitasha" at bounding box center [161, 159] width 290 height 24
click at [77, 161] on link "Morris, Mitasha" at bounding box center [63, 159] width 74 height 12
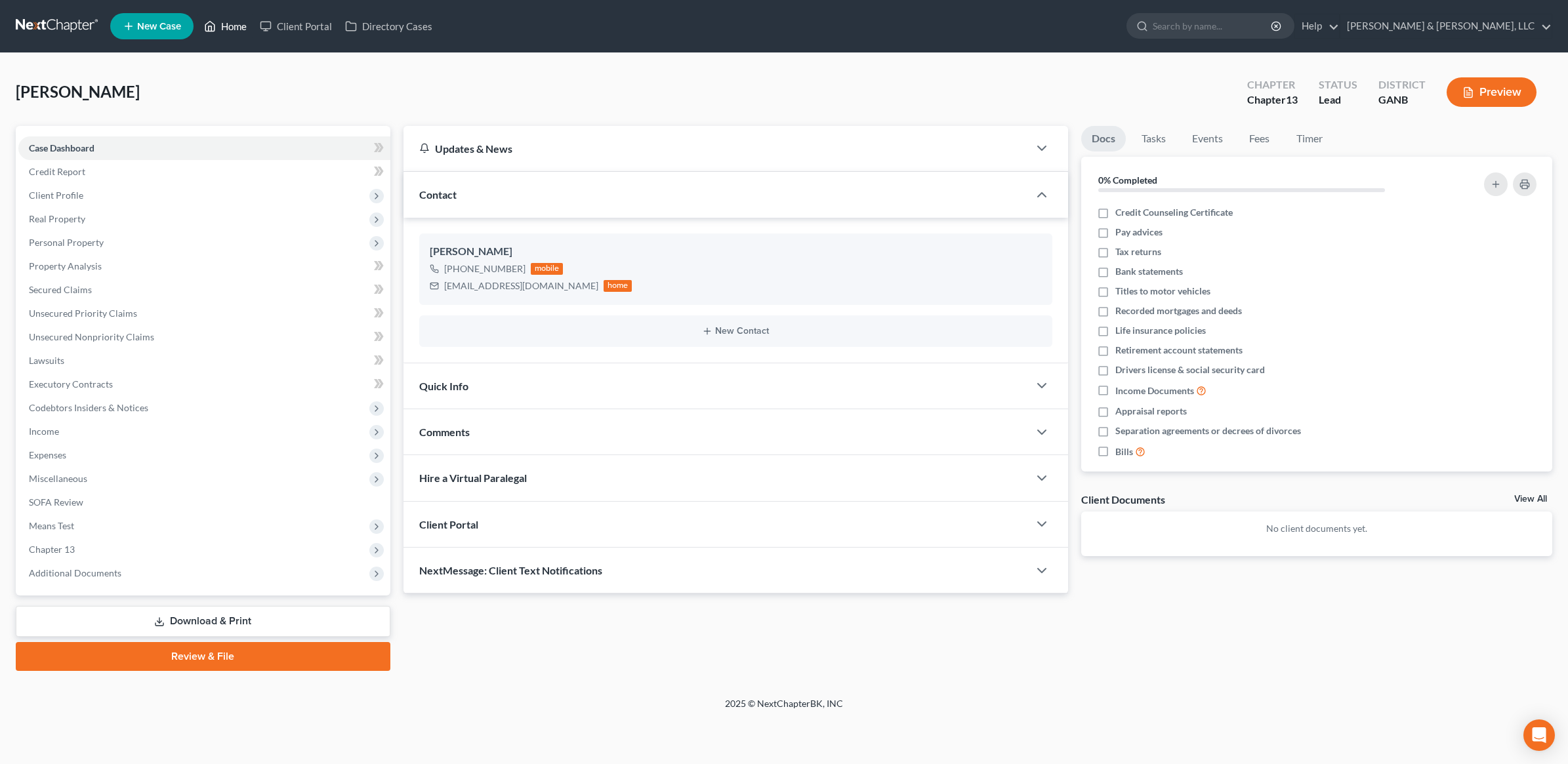
click at [231, 31] on link "Home" at bounding box center [225, 26] width 56 height 24
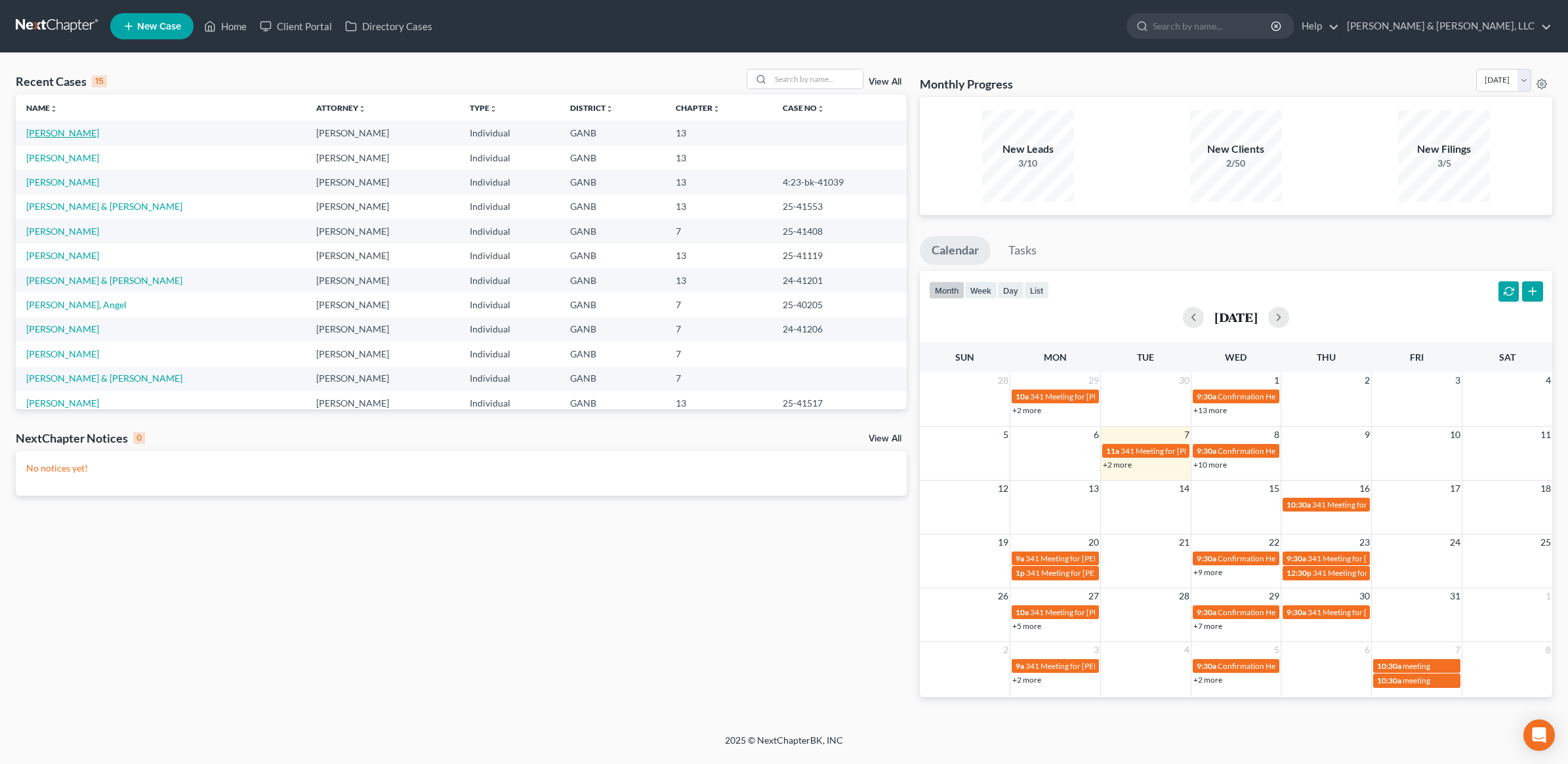
click at [72, 135] on link "Morris, Mitasha" at bounding box center [62, 133] width 73 height 12
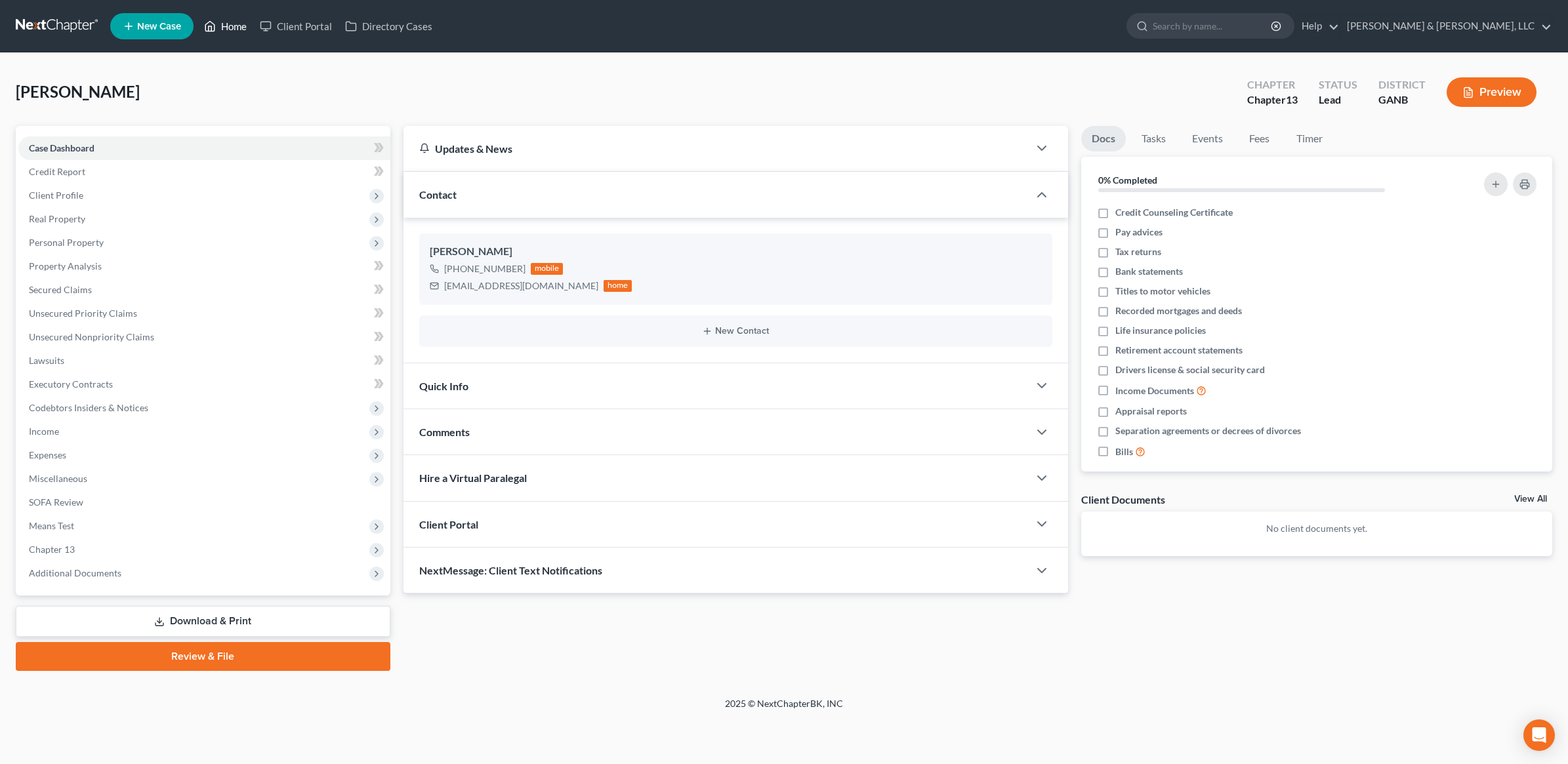
click at [216, 29] on icon at bounding box center [209, 27] width 12 height 16
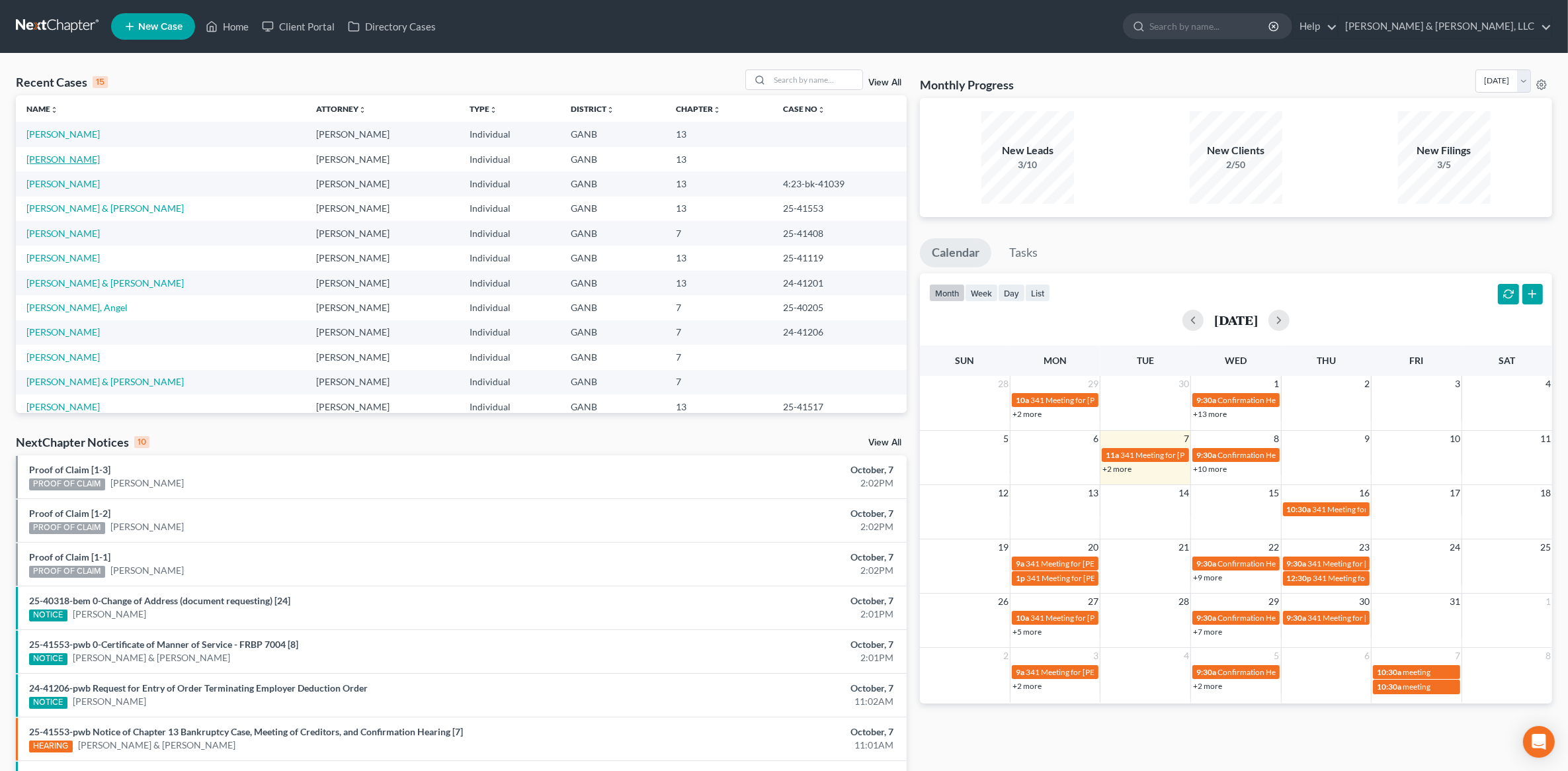
click at [71, 156] on link "Allen, Johnathan" at bounding box center [63, 159] width 74 height 12
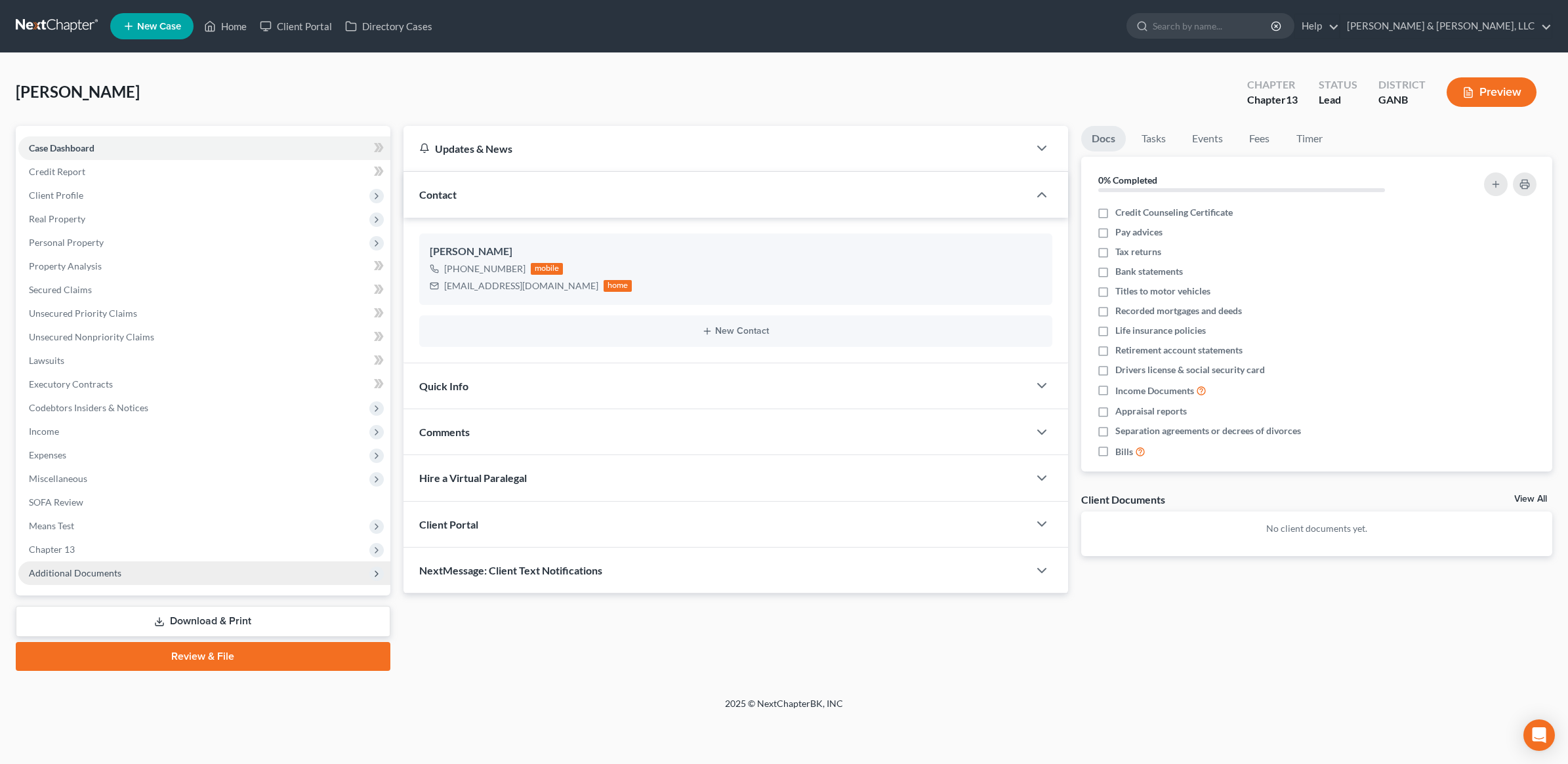
click at [103, 577] on span "Additional Documents" at bounding box center [205, 573] width 372 height 24
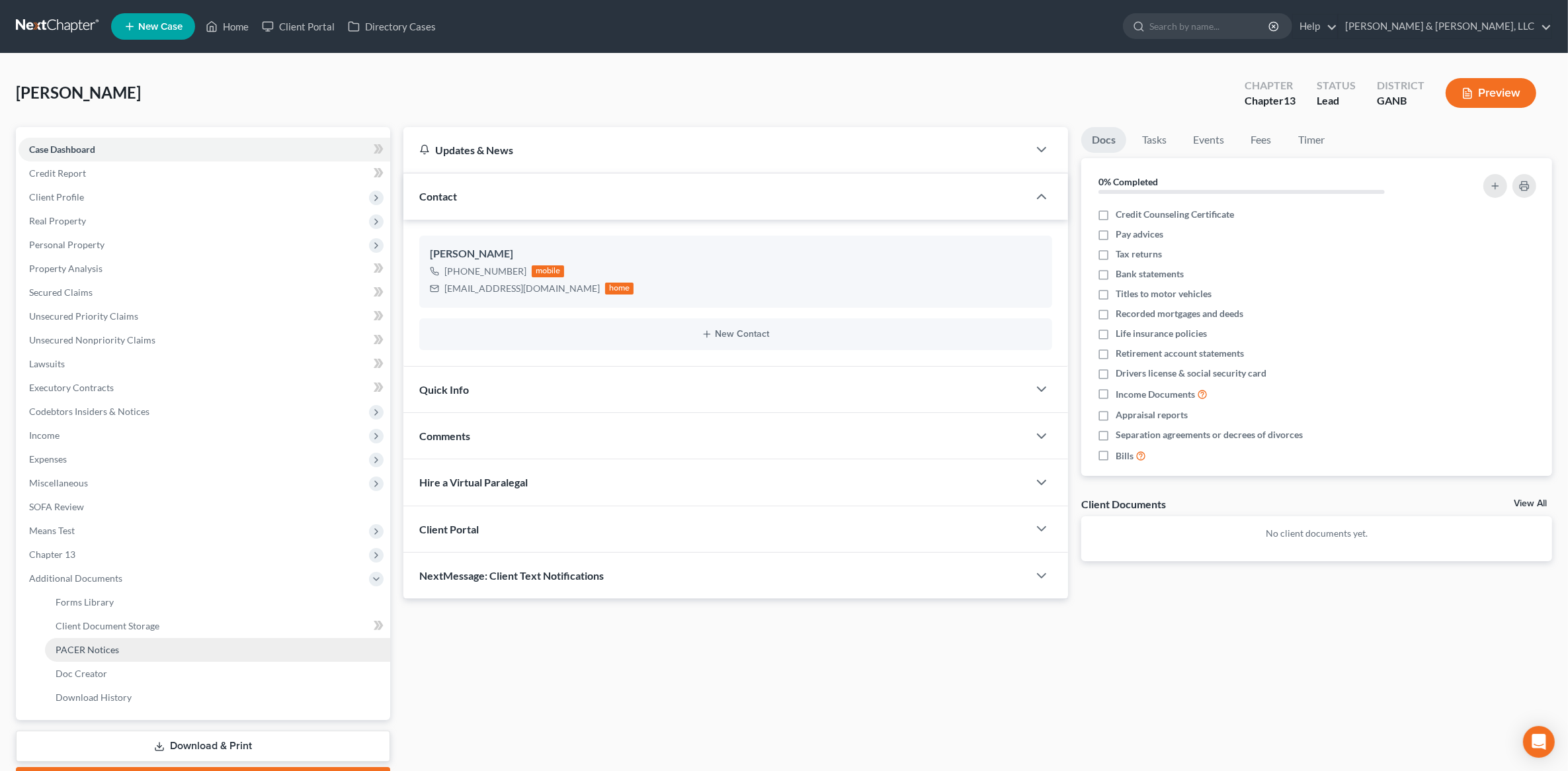
click at [106, 650] on span "PACER Notices" at bounding box center [87, 650] width 64 height 12
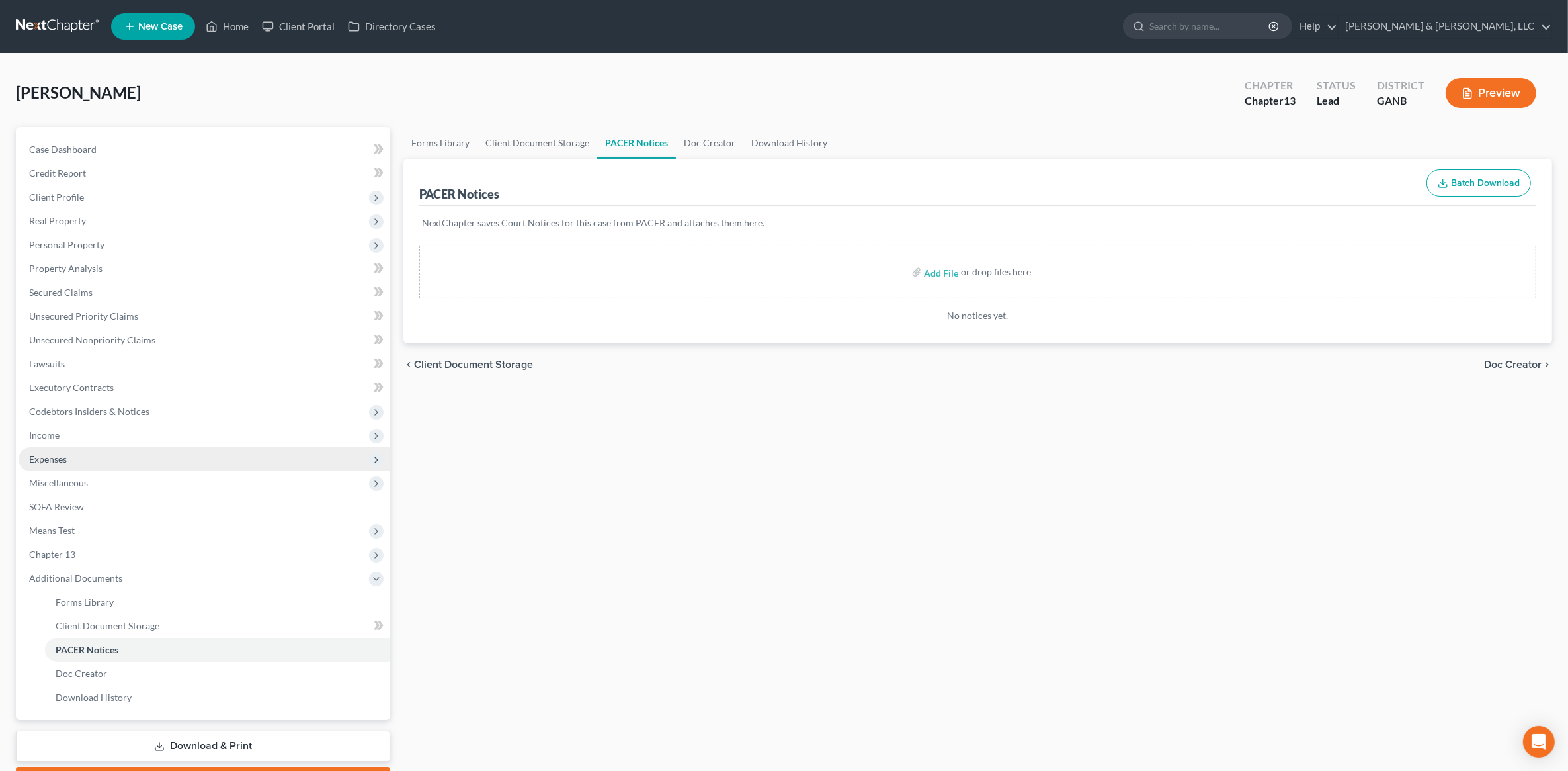
click at [120, 464] on span "Expenses" at bounding box center [205, 459] width 372 height 24
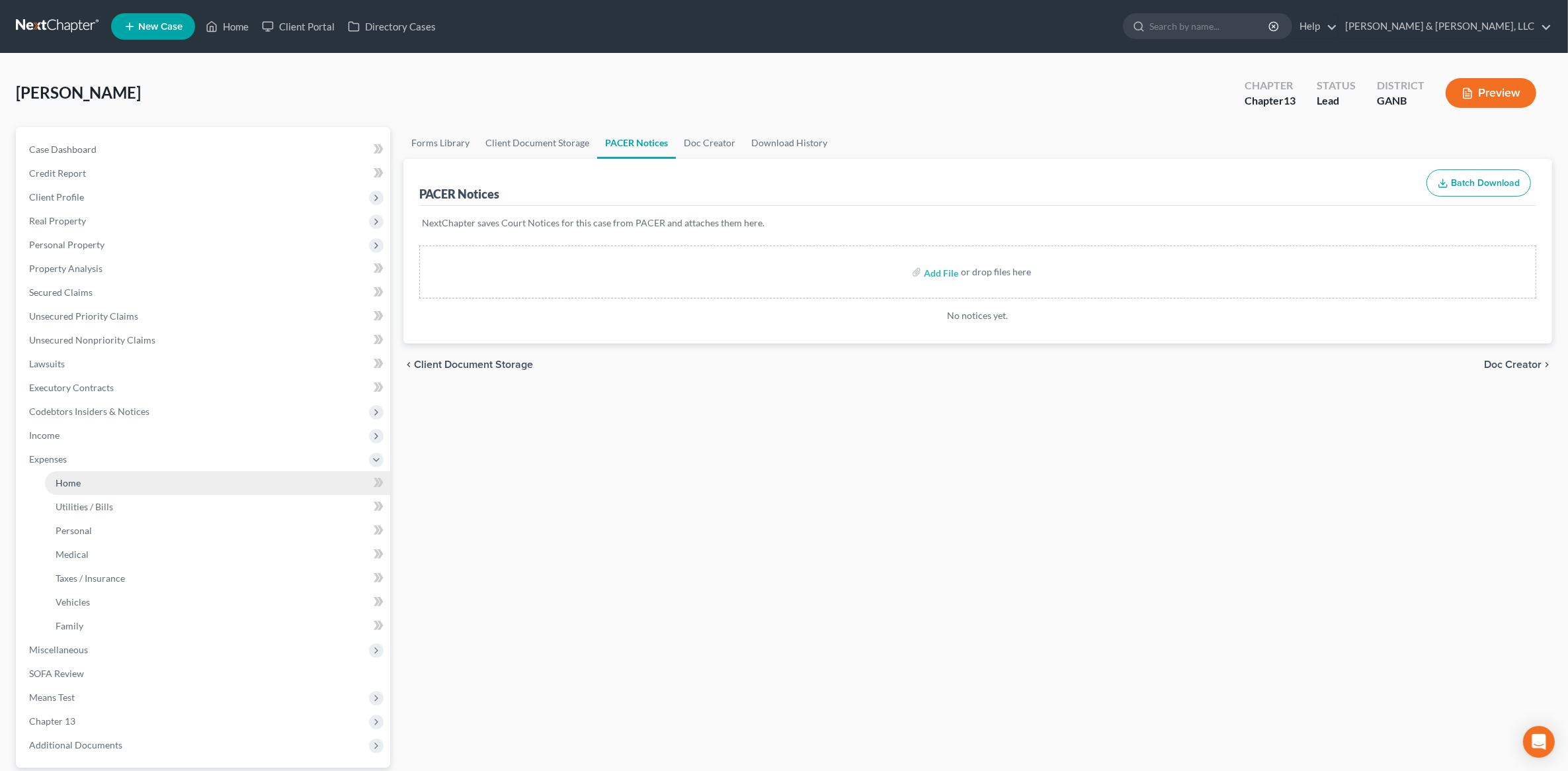
click at [114, 476] on link "Home" at bounding box center [217, 483] width 346 height 24
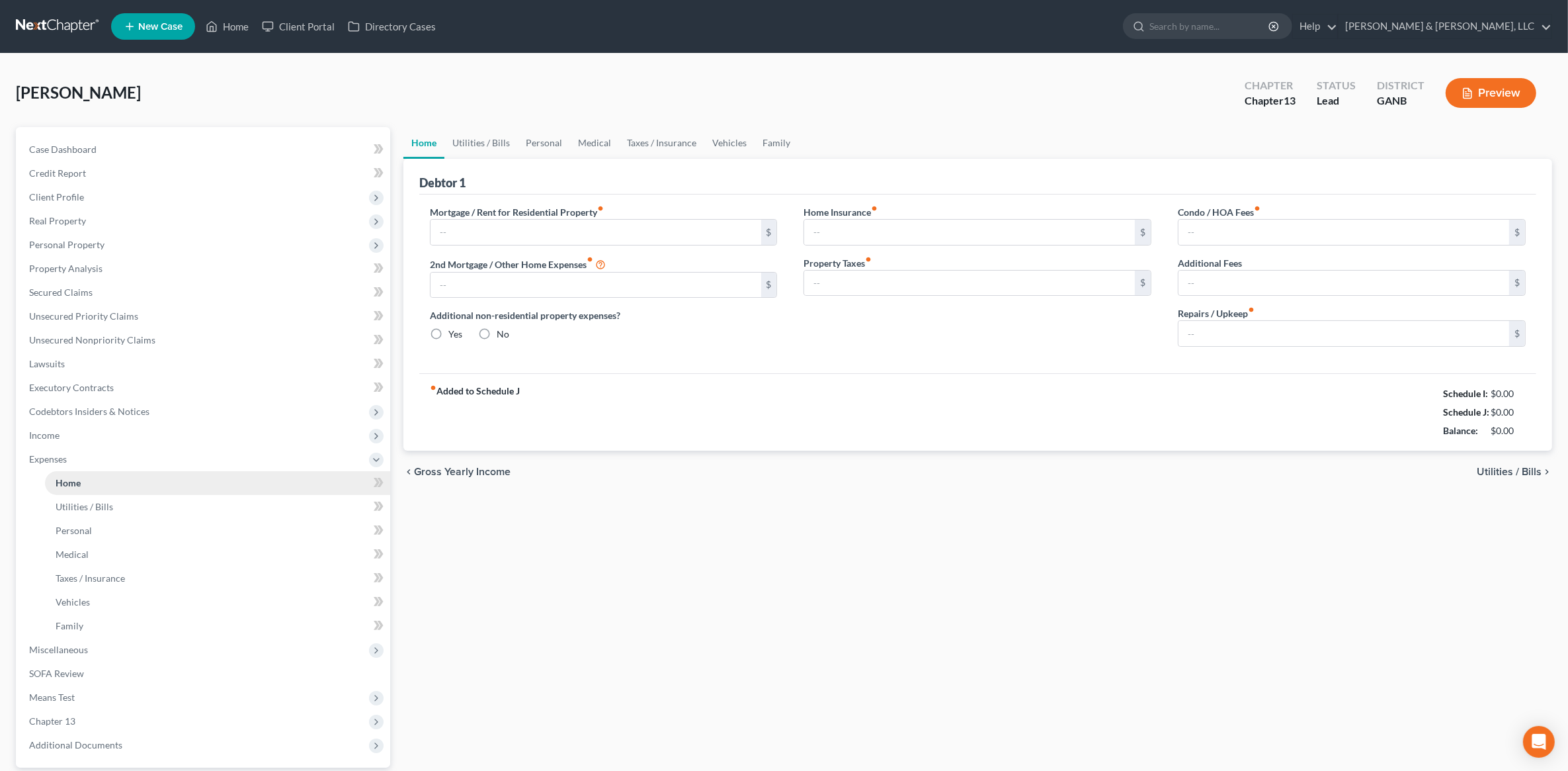
type input "2,895.00"
type input "761.00"
radio input "true"
type input "0.00"
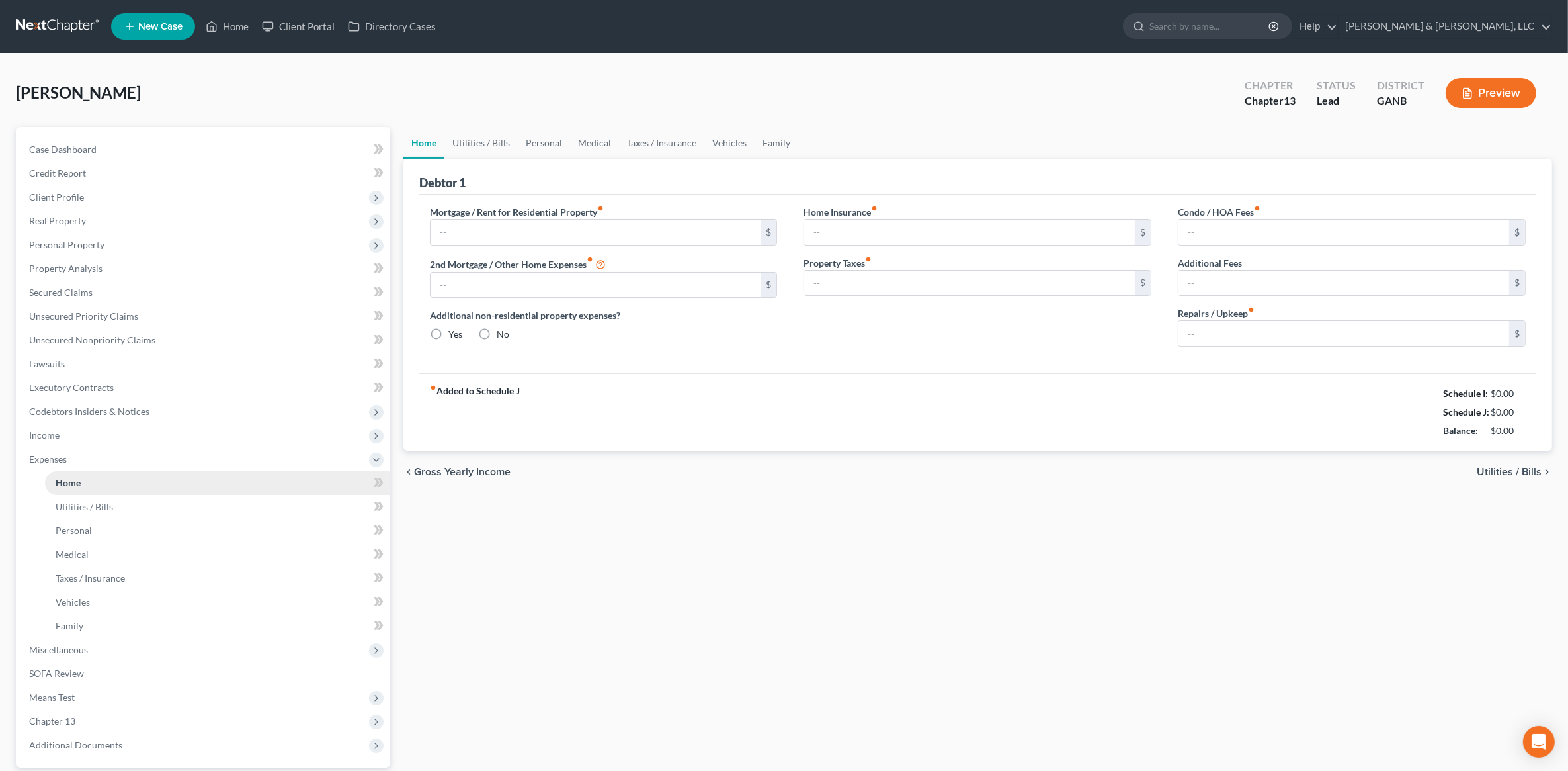
type input "0.00"
type input "300.00"
click at [93, 429] on span "Income" at bounding box center [205, 435] width 372 height 24
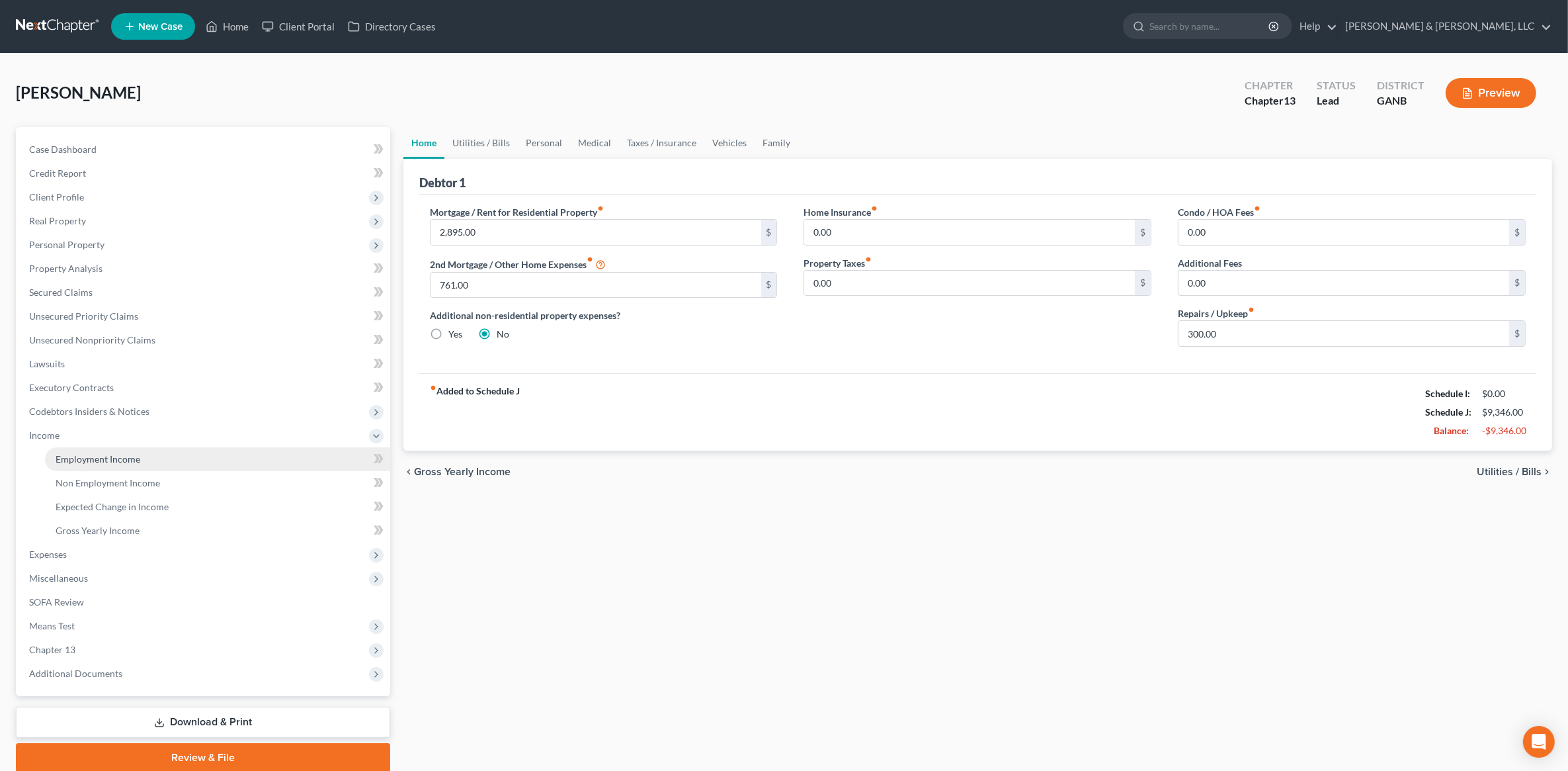
click at [98, 458] on span "Employment Income" at bounding box center [98, 459] width 84 height 12
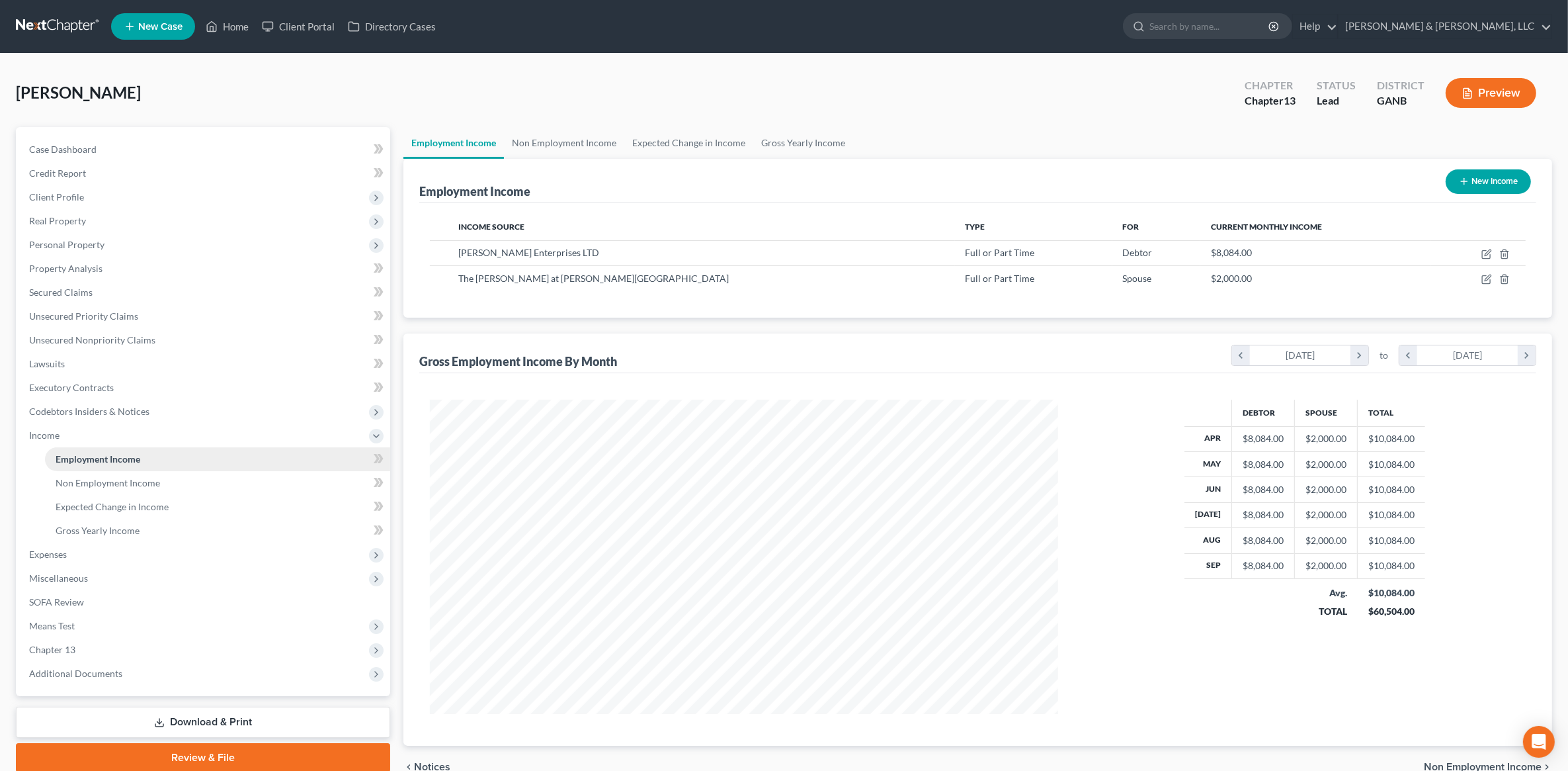
scroll to position [315, 655]
click at [75, 546] on span "Expenses" at bounding box center [205, 554] width 372 height 24
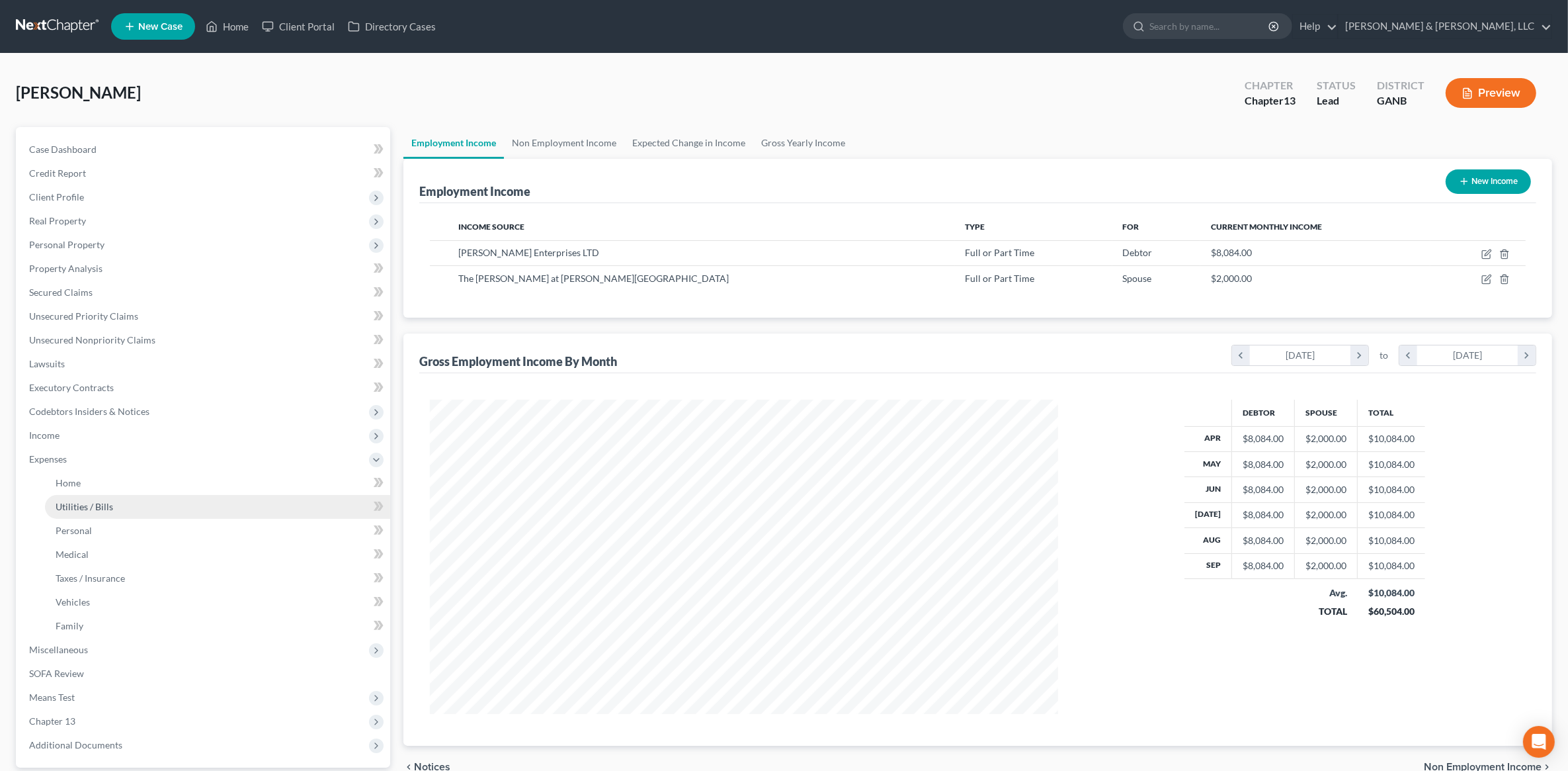
click at [80, 498] on link "Utilities / Bills" at bounding box center [217, 507] width 346 height 24
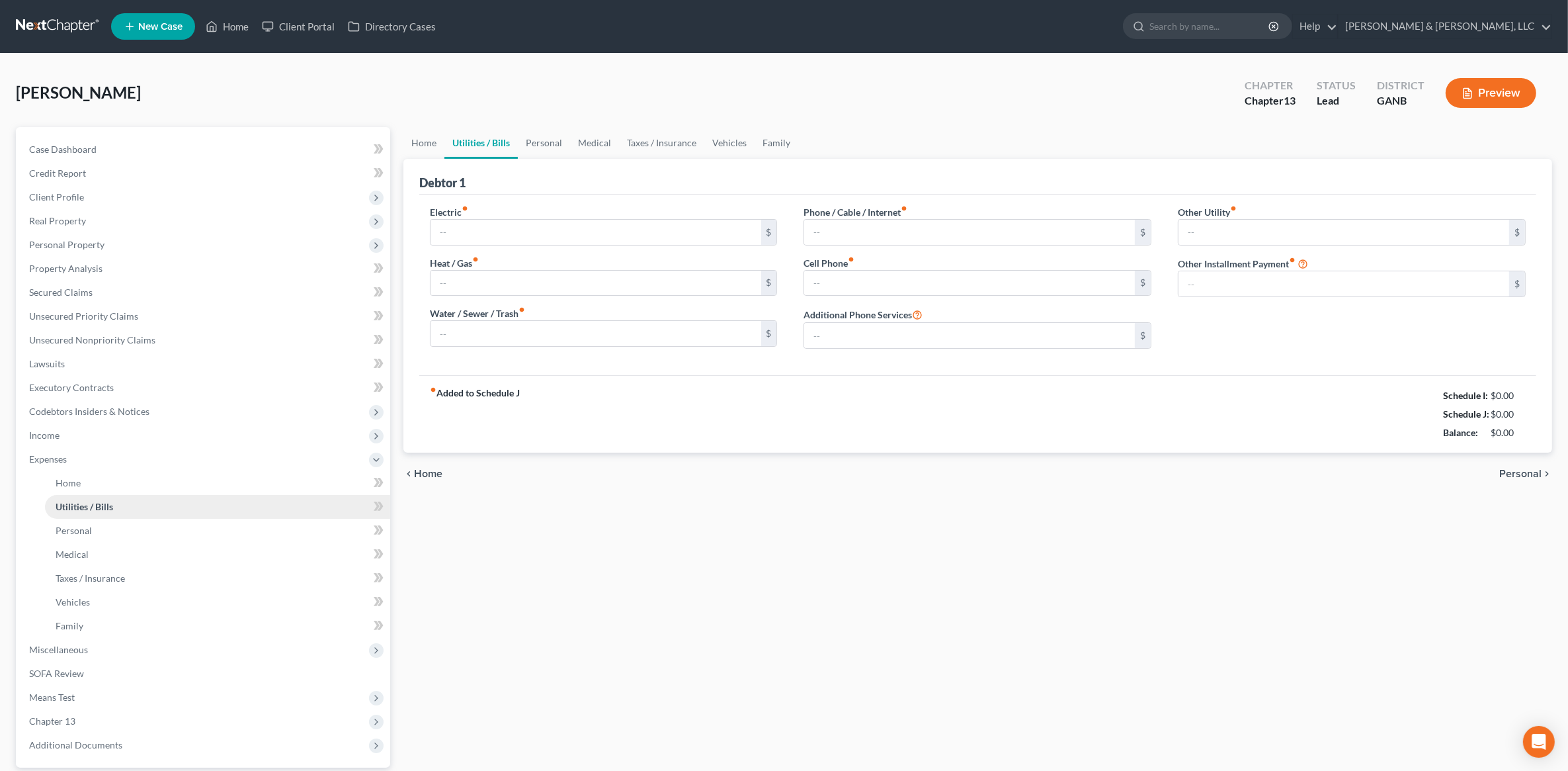
type input "280.00"
type input "0.00"
type input "75.00"
type input "335.00"
type input "0.00"
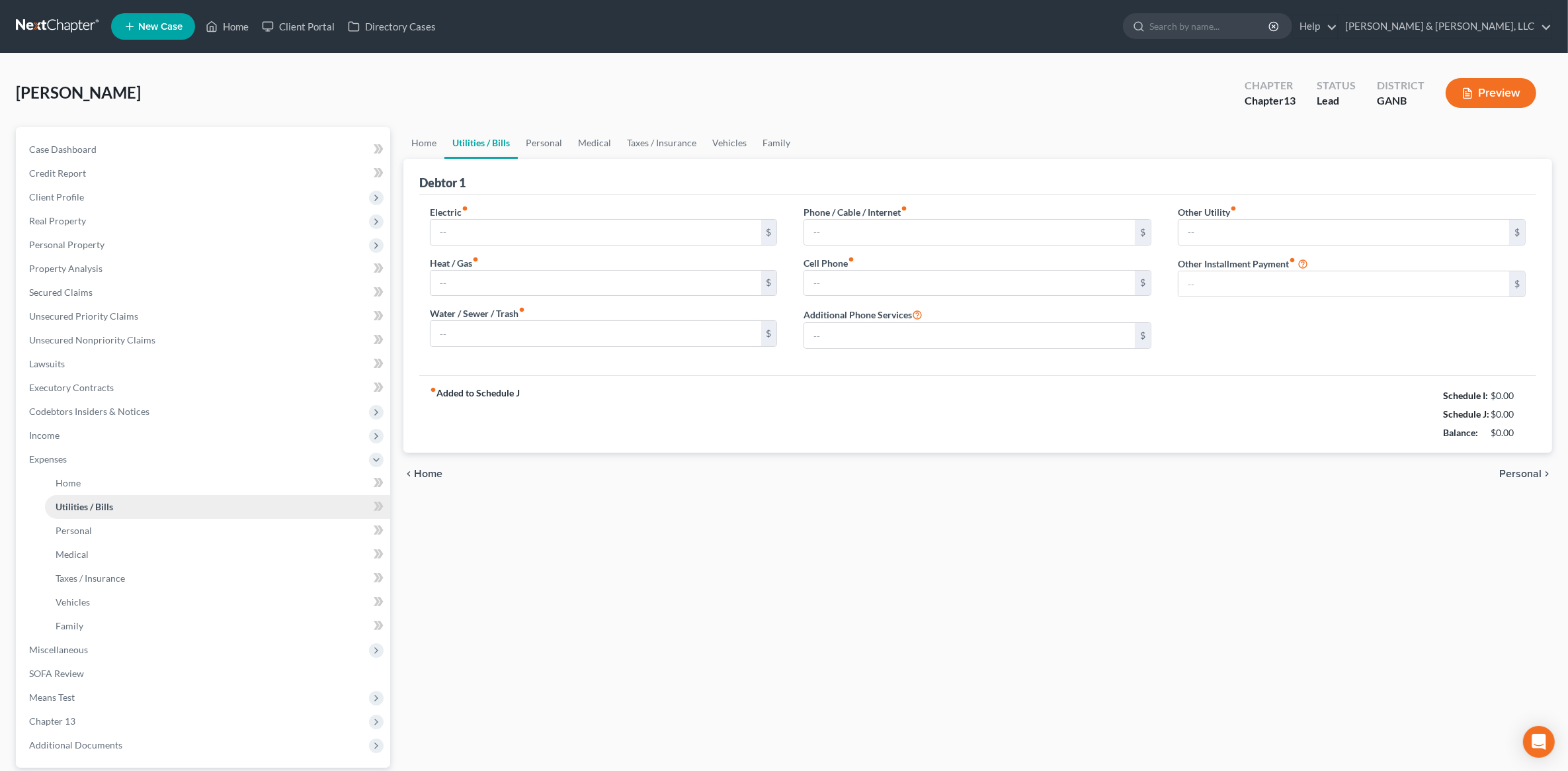
type input "0.00"
click at [776, 145] on link "Family" at bounding box center [776, 142] width 44 height 31
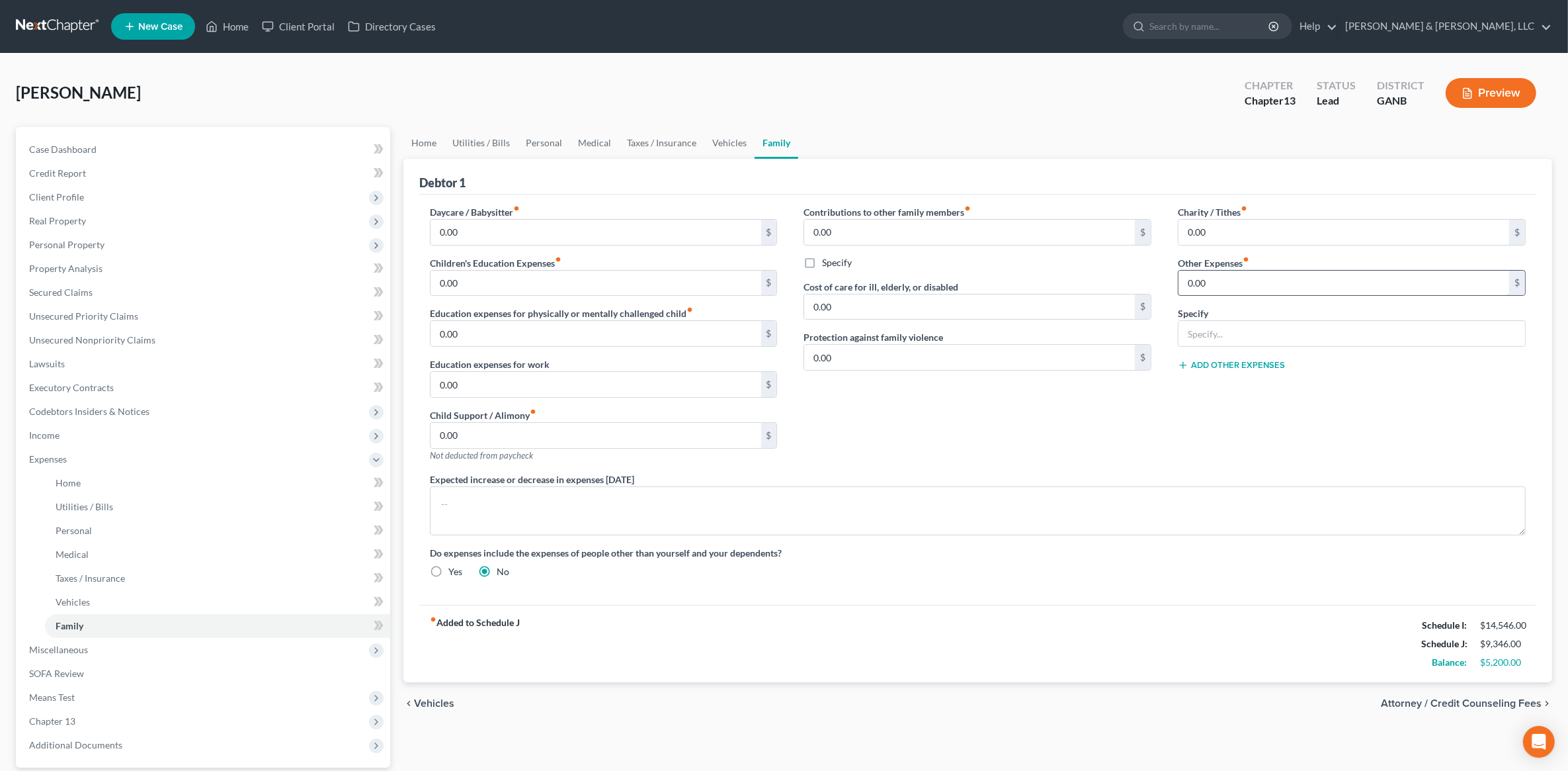
click at [1221, 285] on input "0.00" at bounding box center [1344, 283] width 330 height 25
type input "3,300"
click at [1231, 332] on input "text" at bounding box center [1352, 333] width 347 height 25
type input "Retained VA Benefits"
click at [1467, 705] on span "Attorney / Credit Counseling Fees" at bounding box center [1461, 704] width 161 height 11
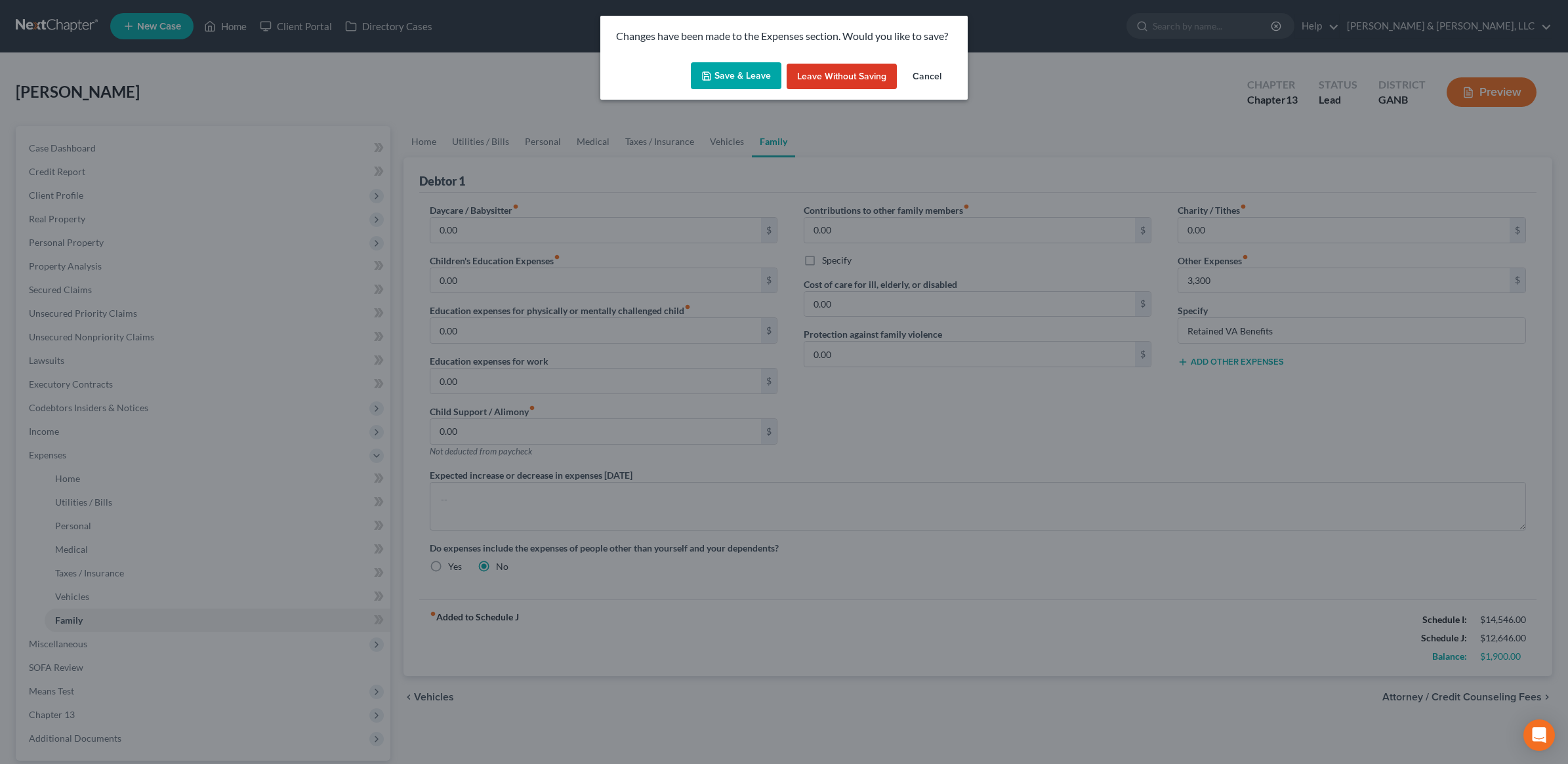
click at [726, 76] on button "Save & Leave" at bounding box center [737, 76] width 91 height 28
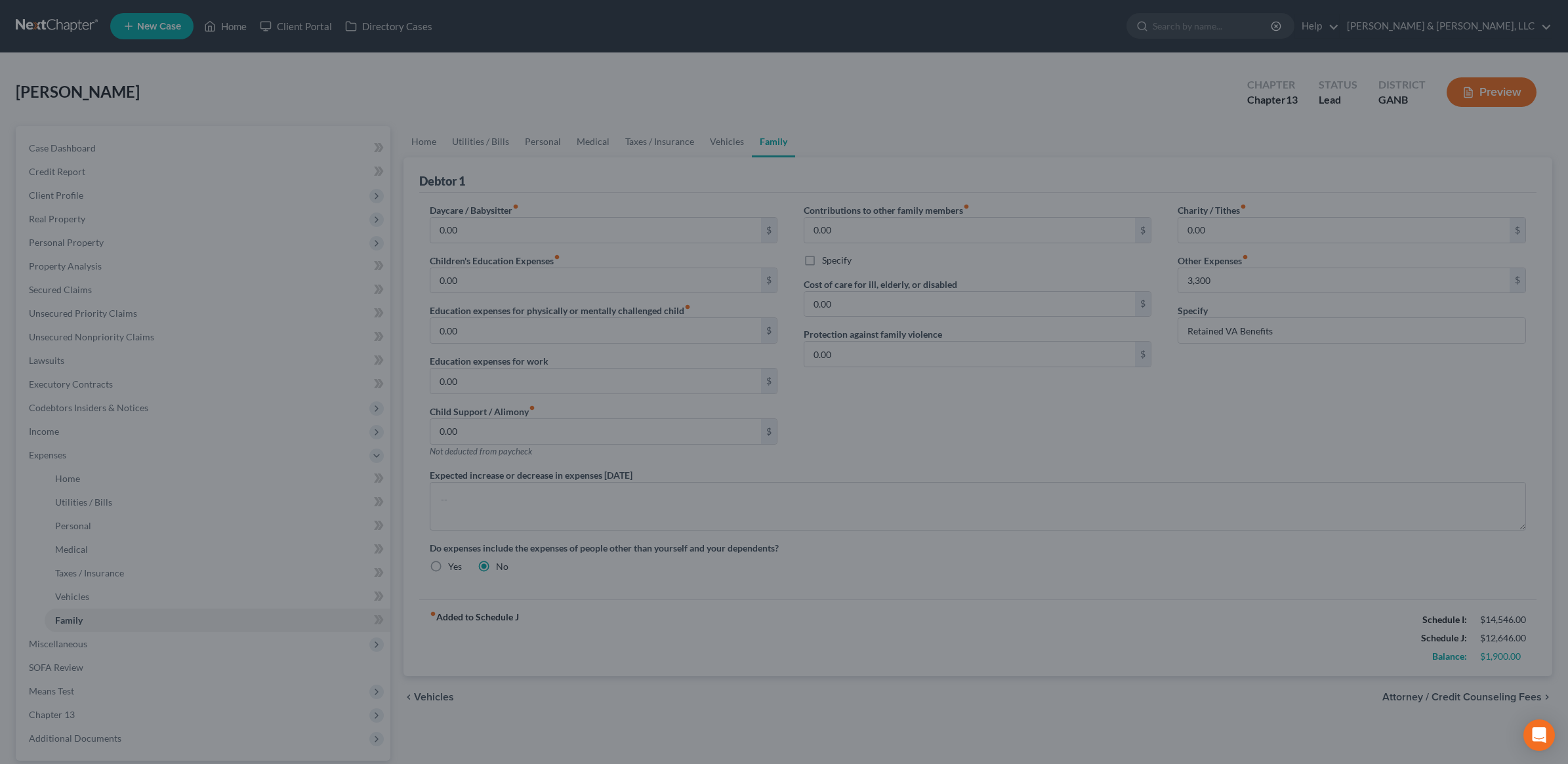
type input "3,300.00"
select select "3"
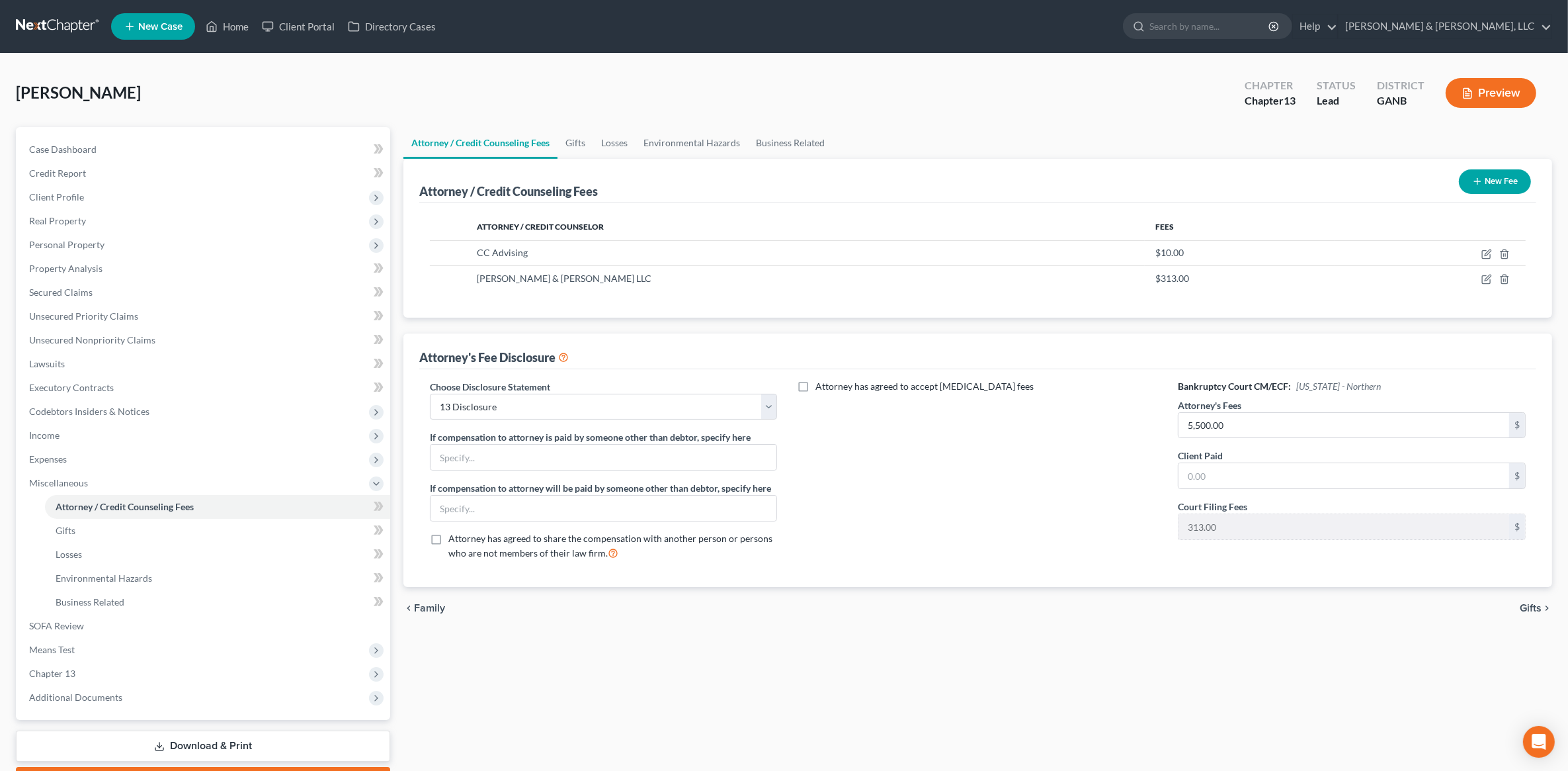
click at [184, 747] on link "Download & Print" at bounding box center [203, 746] width 374 height 31
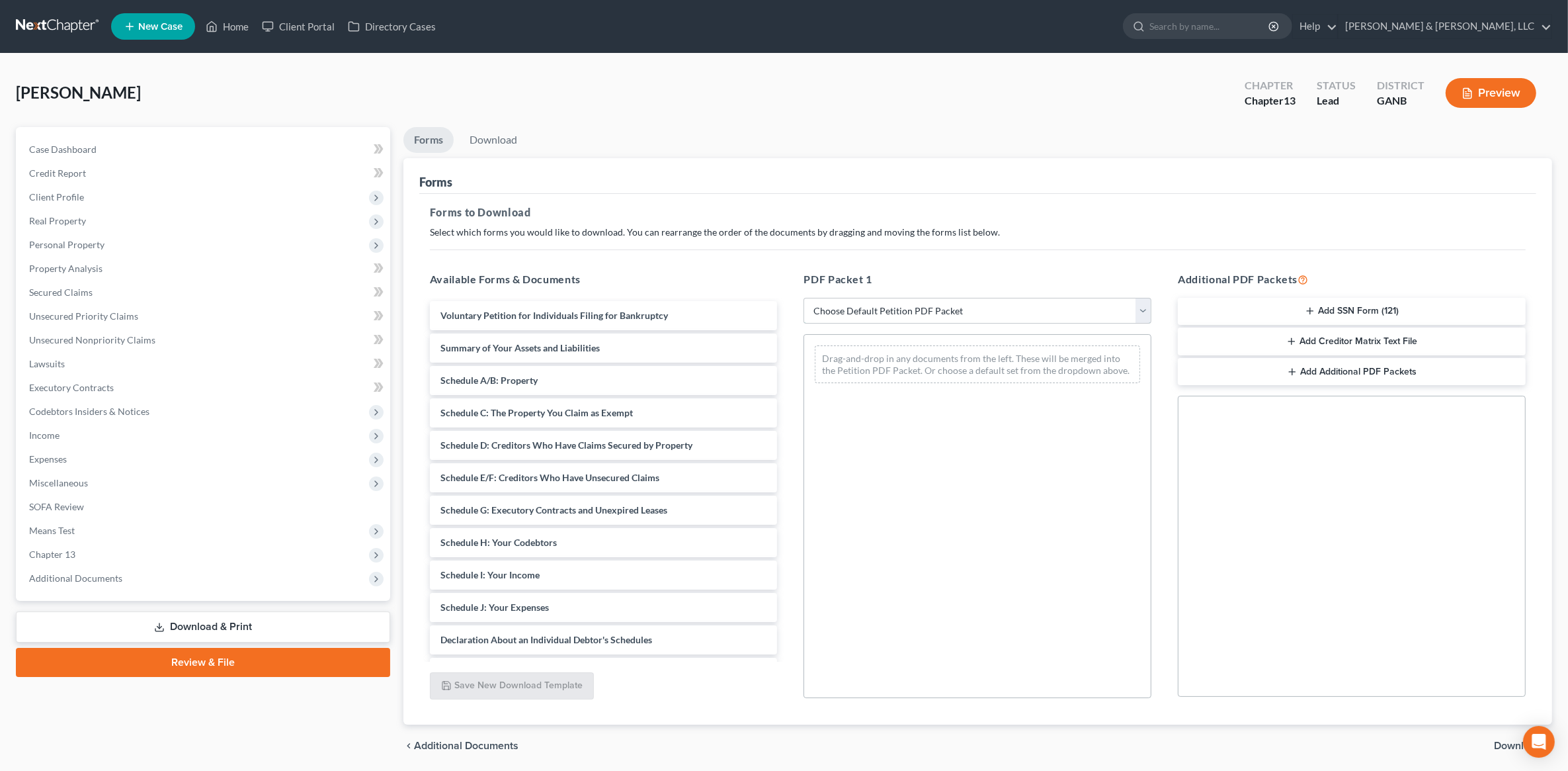
click at [894, 308] on select "Choose Default Petition PDF Packet Complete Bankruptcy Petition (all forms and …" at bounding box center [977, 310] width 348 height 26
select select "8"
click at [804, 297] on select "Choose Default Petition PDF Packet Complete Bankruptcy Petition (all forms and …" at bounding box center [977, 310] width 348 height 26
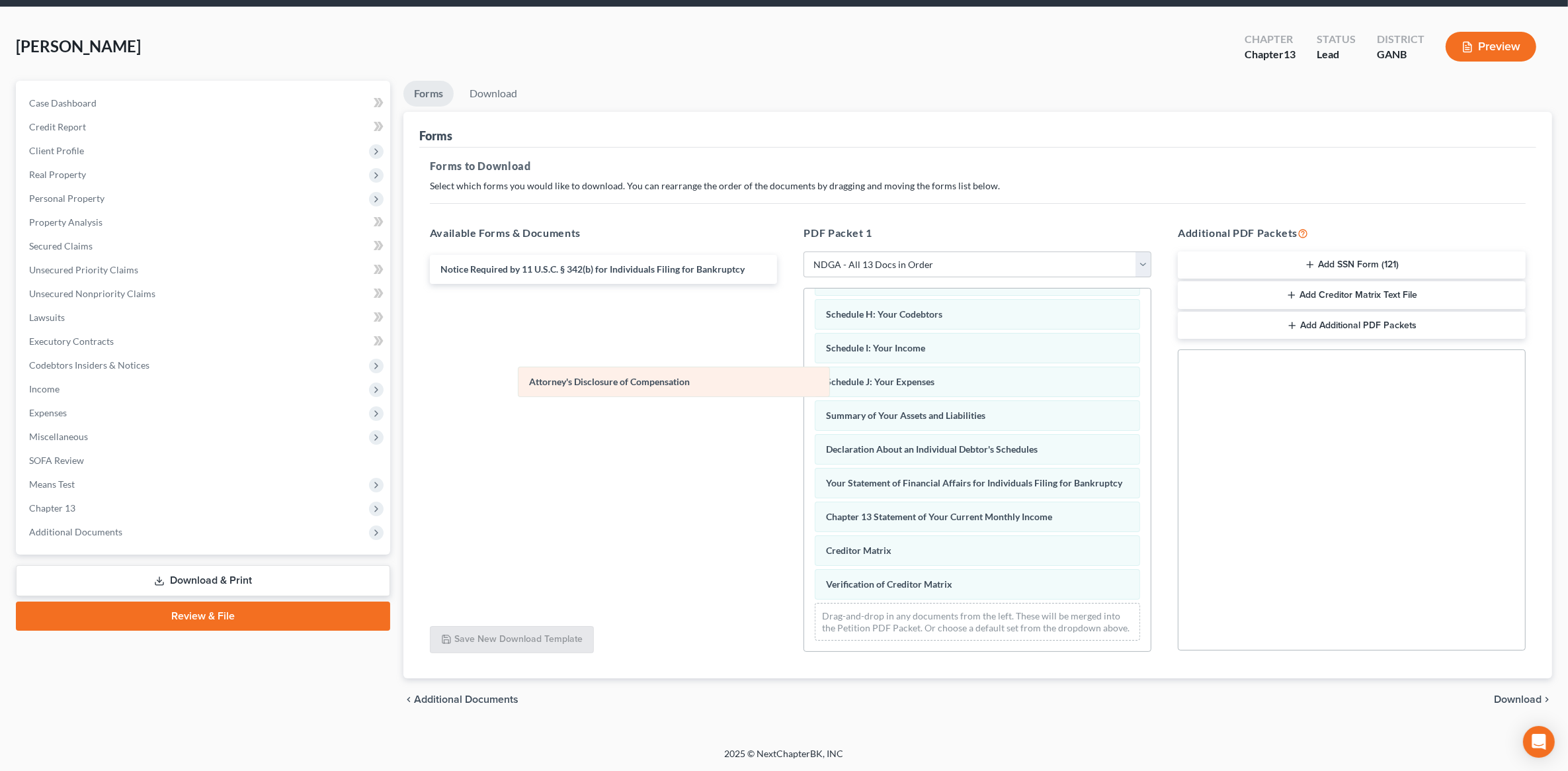
scroll to position [233, 0]
drag, startPoint x: 924, startPoint y: 466, endPoint x: 614, endPoint y: 375, distance: 323.1
click at [805, 376] on div "Attorney's Disclosure of Compensation Voluntary Petition for Individuals Filing…" at bounding box center [978, 368] width 347 height 565
click at [1380, 252] on button "Add SSN Form (121)" at bounding box center [1352, 265] width 348 height 28
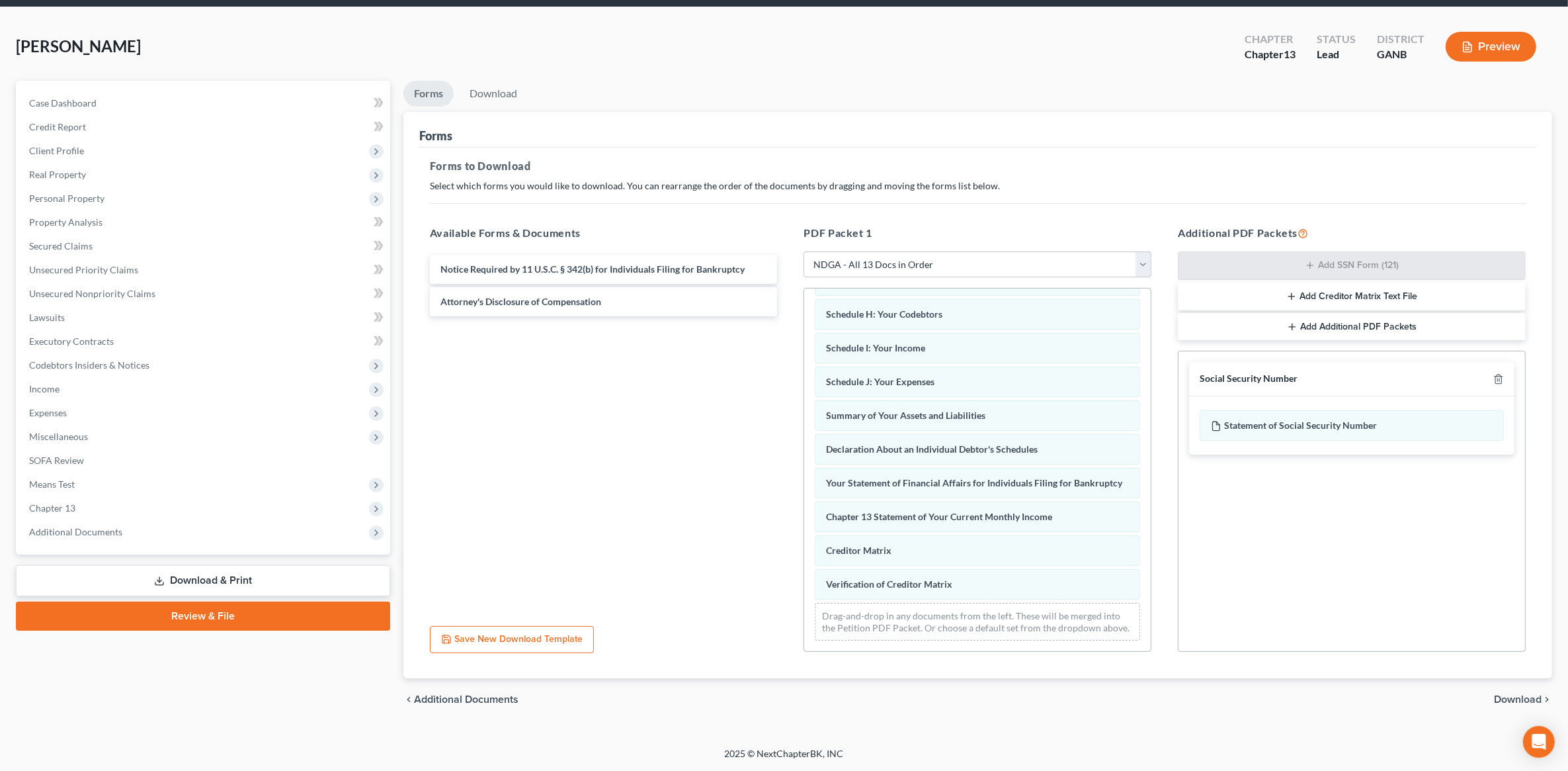
click at [1516, 697] on span "Download" at bounding box center [1518, 700] width 48 height 11
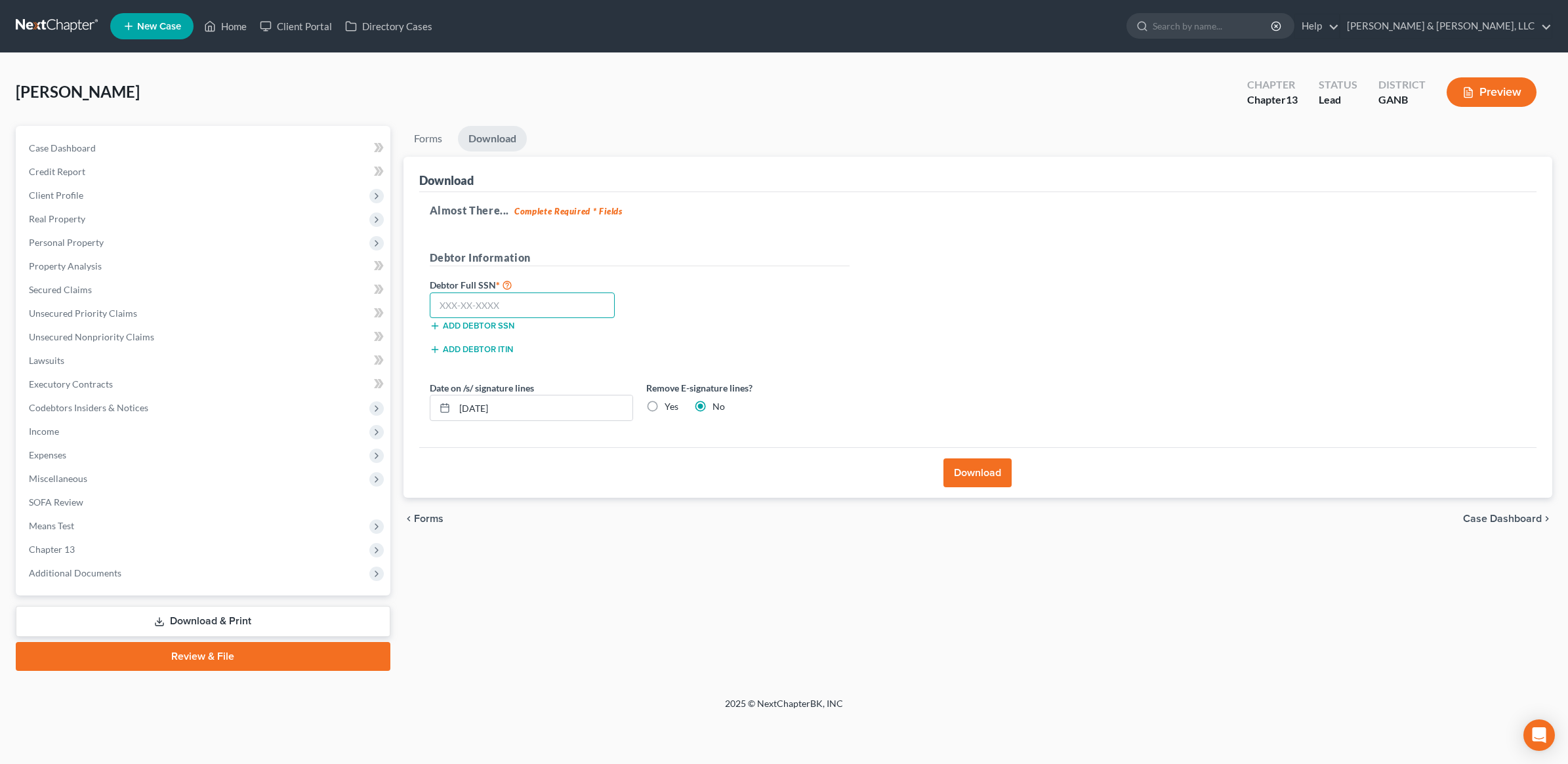
click at [499, 305] on input "text" at bounding box center [522, 305] width 185 height 26
type input "258-55-9718"
click at [665, 408] on label "Yes" at bounding box center [671, 406] width 13 height 13
click at [670, 408] on input "Yes" at bounding box center [674, 404] width 9 height 9
radio input "true"
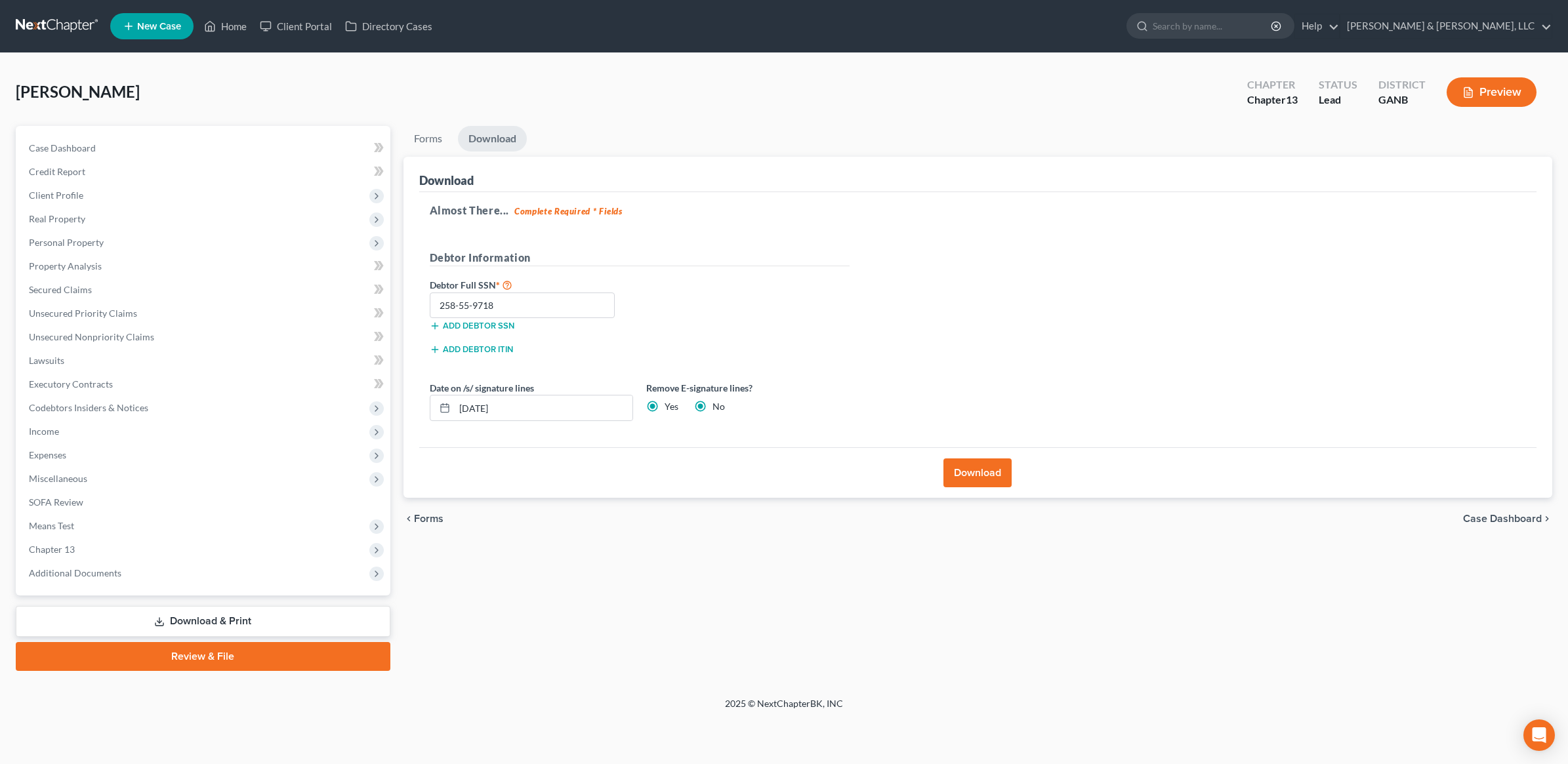
radio input "false"
click at [973, 479] on button "Download" at bounding box center [977, 473] width 69 height 28
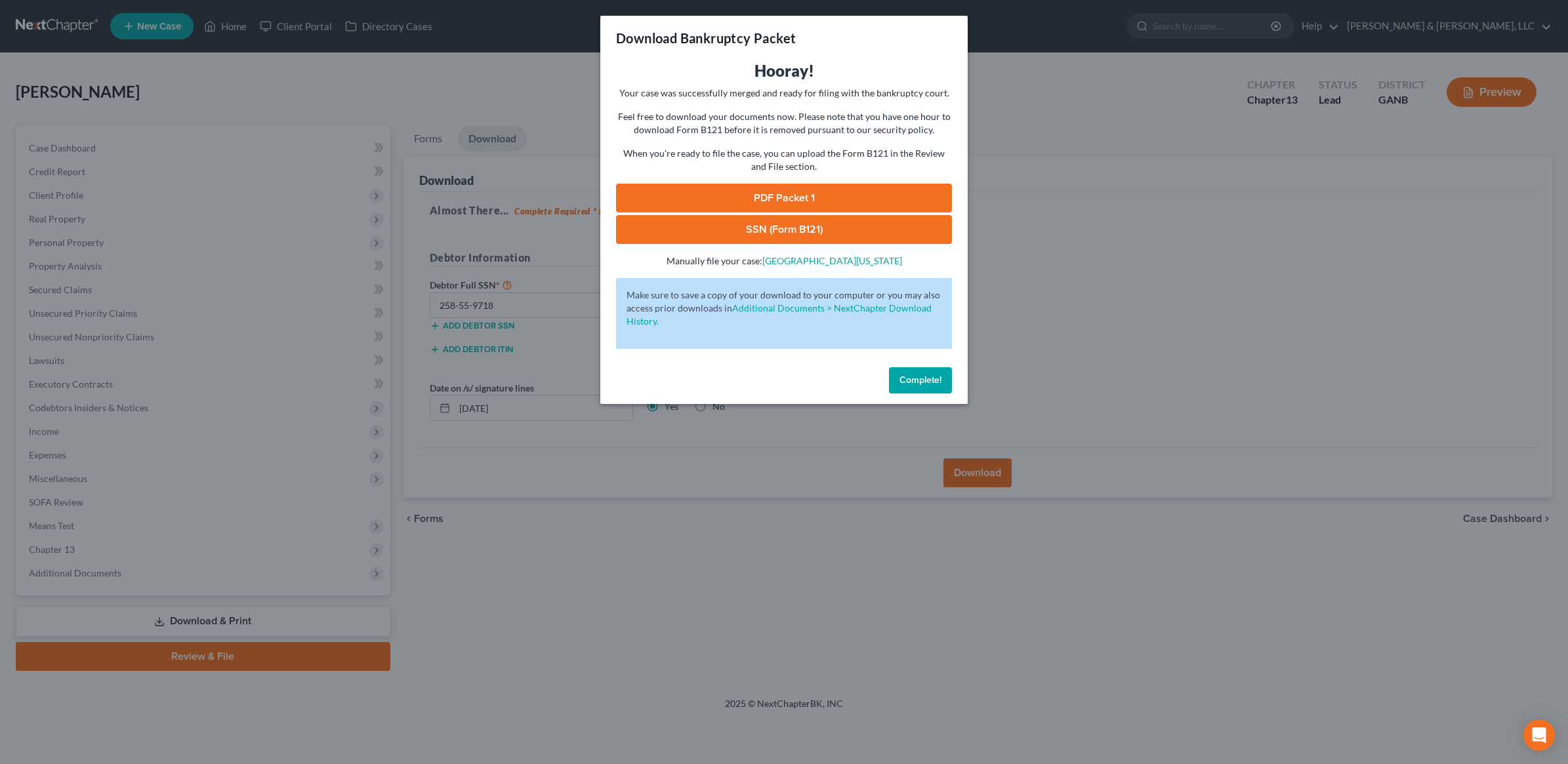
click at [781, 228] on link "SSN (Form B121)" at bounding box center [784, 230] width 336 height 28
click at [801, 187] on link "PDF Packet 1" at bounding box center [784, 198] width 336 height 28
click at [917, 379] on span "Complete!" at bounding box center [920, 380] width 42 height 12
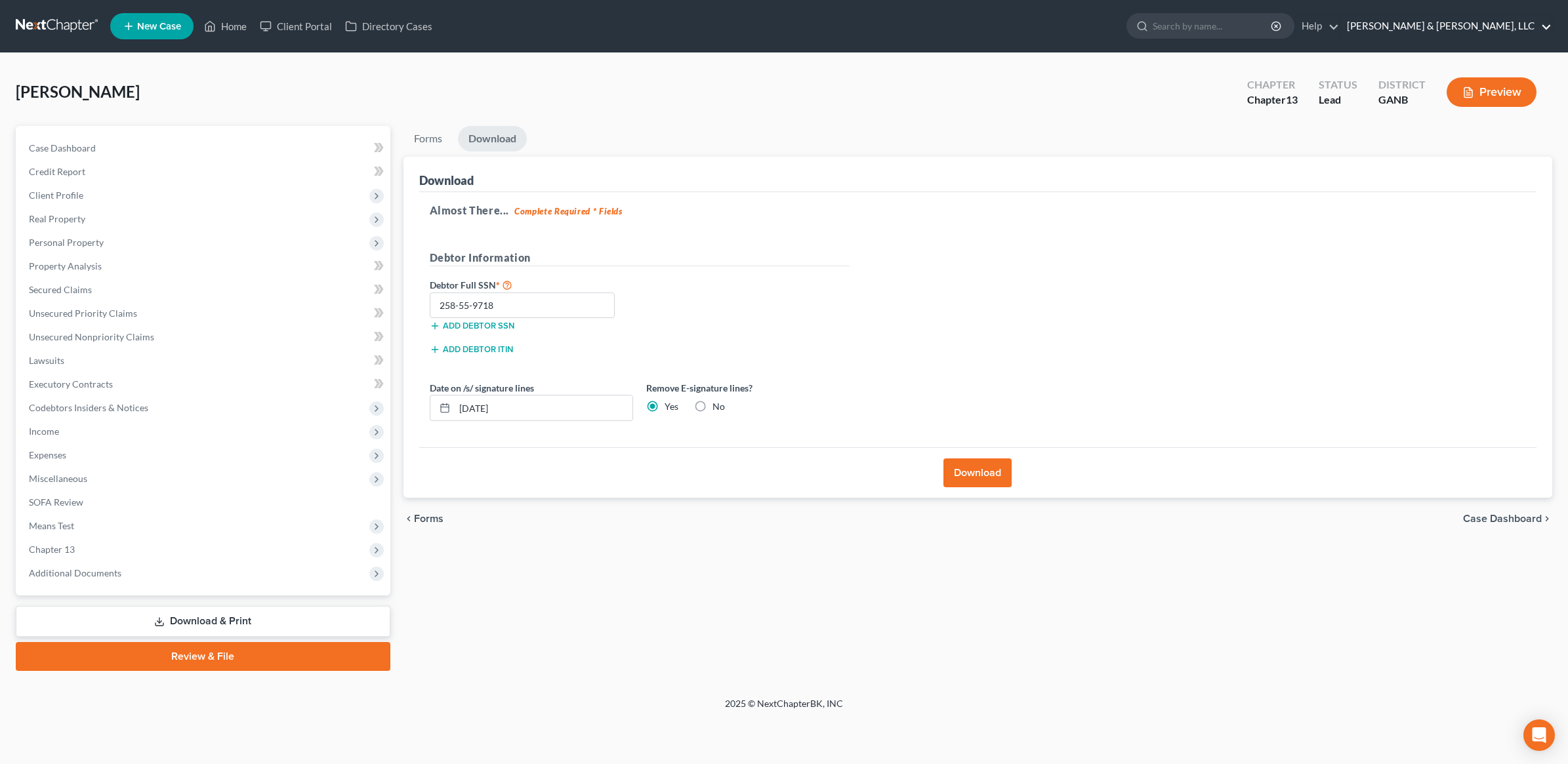
click at [1495, 16] on link "Hurtt & Johnson, LLC" at bounding box center [1446, 26] width 211 height 24
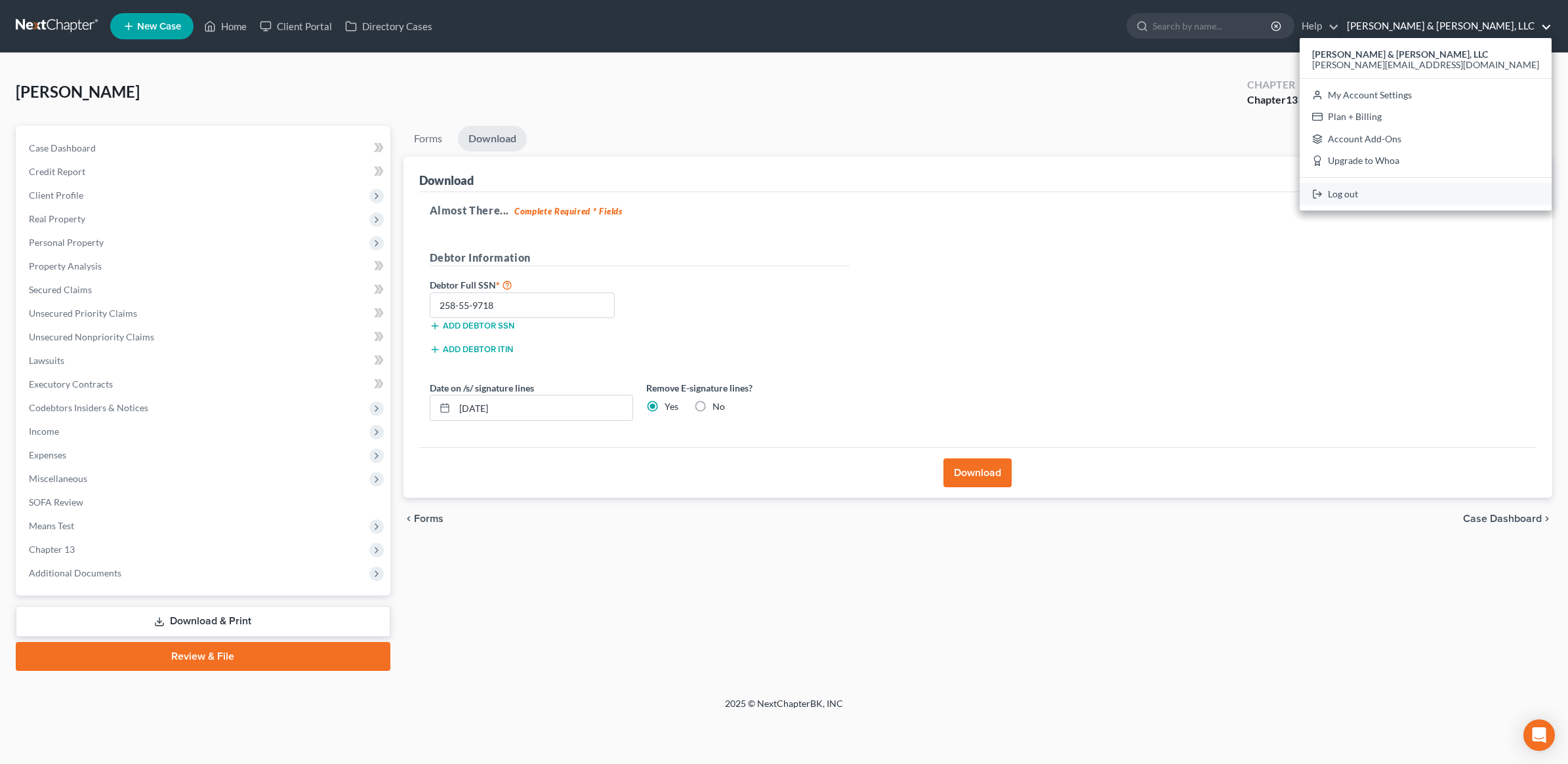
click at [1478, 201] on link "Log out" at bounding box center [1425, 194] width 252 height 22
